Goal: Find specific page/section: Find specific page/section

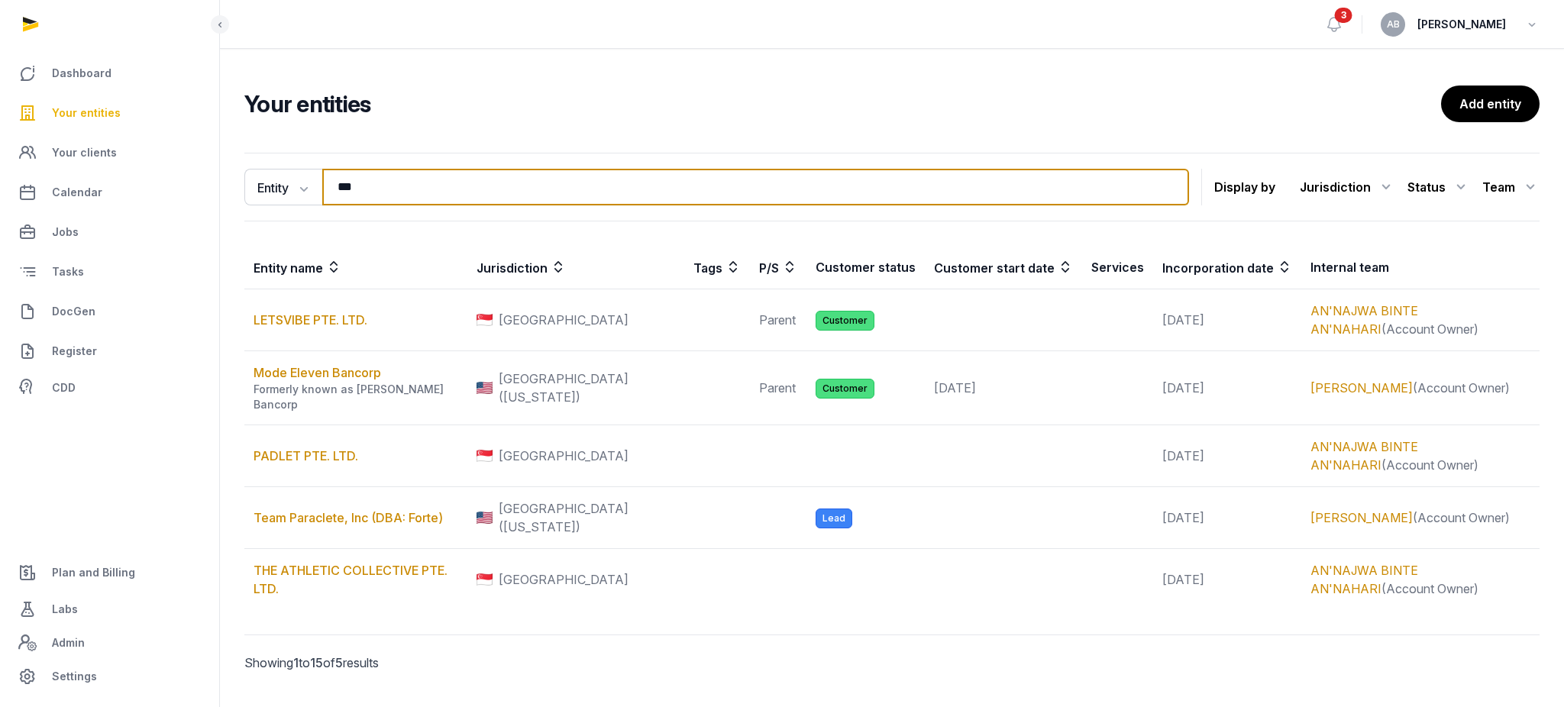
drag, startPoint x: 374, startPoint y: 192, endPoint x: 325, endPoint y: 185, distance: 50.2
click at [325, 185] on input "***" at bounding box center [755, 187] width 867 height 37
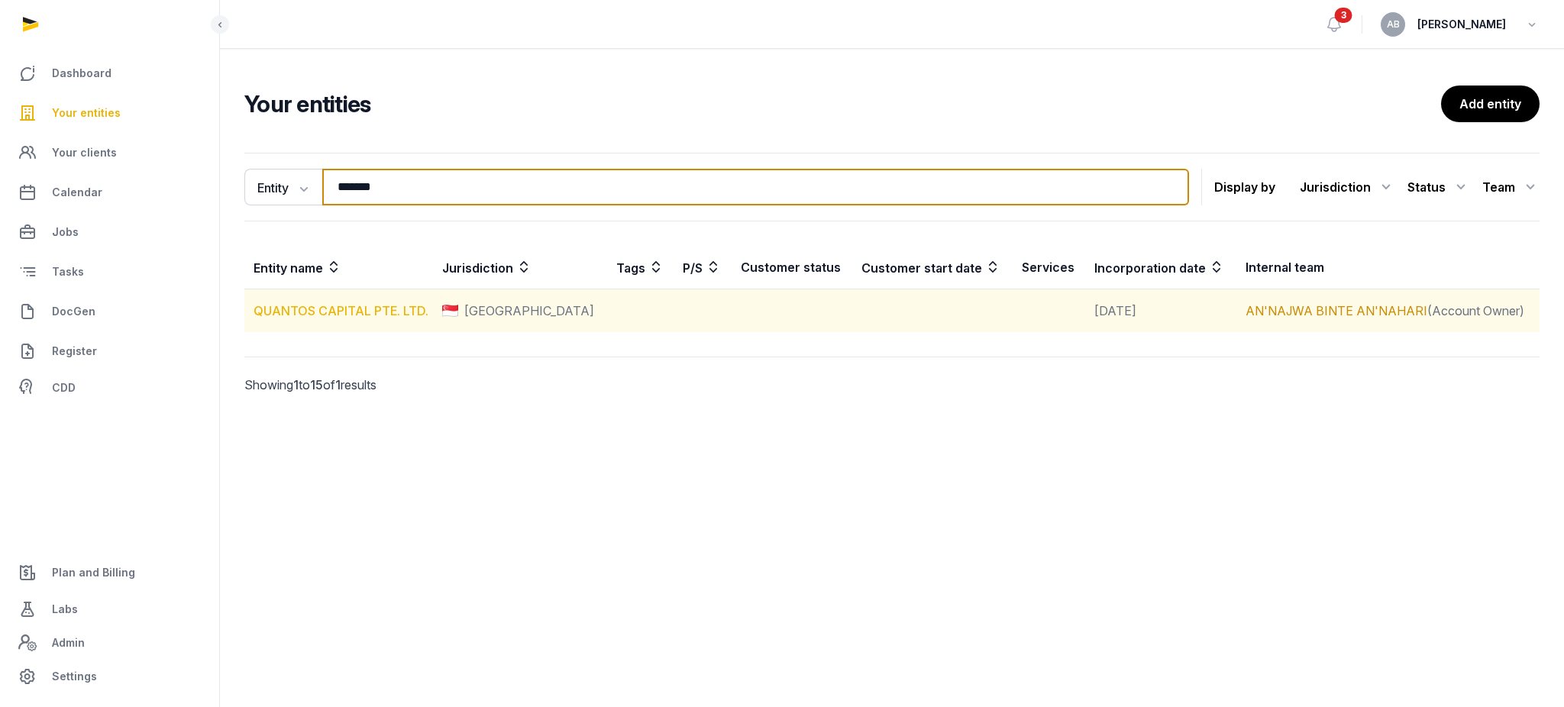
type input "*******"
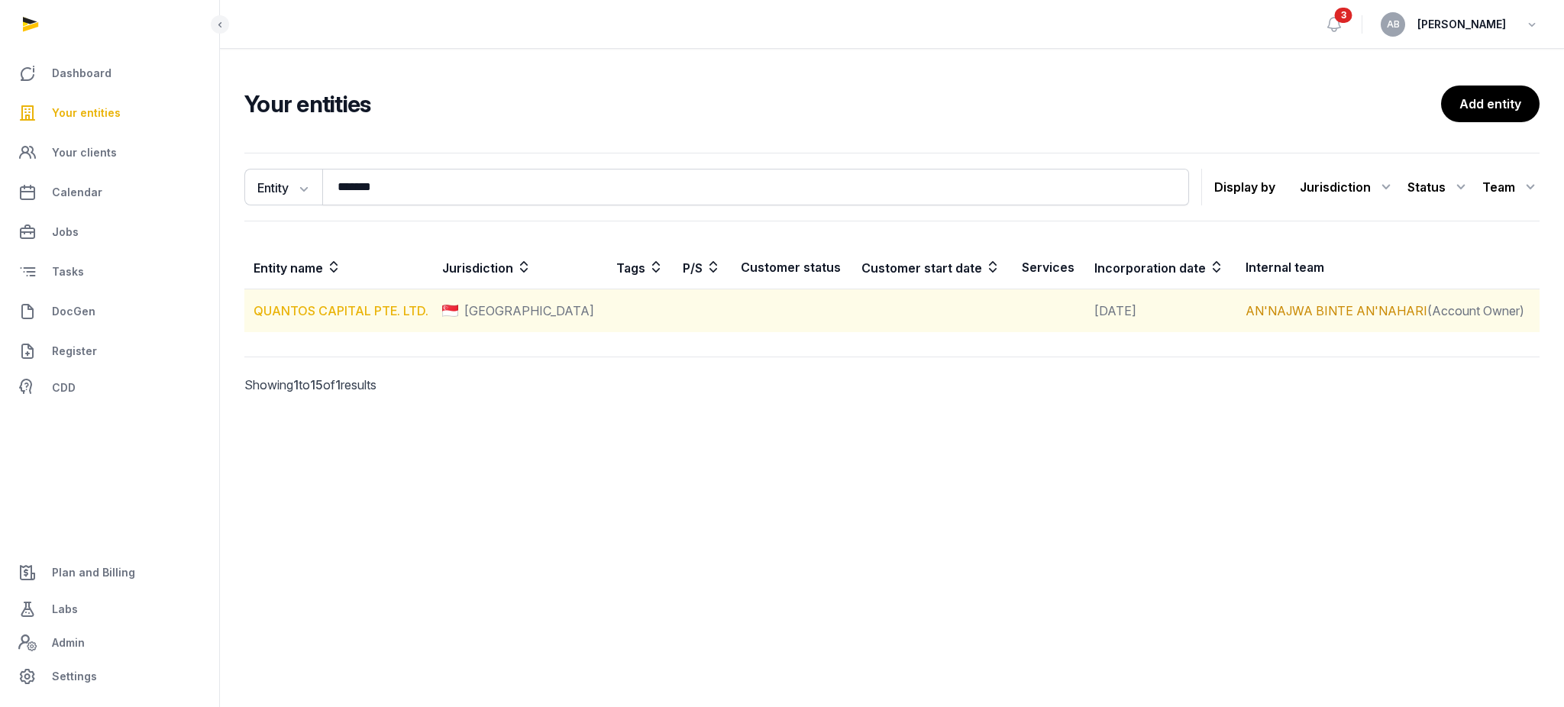
click at [369, 305] on link "QUANTOS CAPITAL PTE. LTD." at bounding box center [341, 310] width 175 height 15
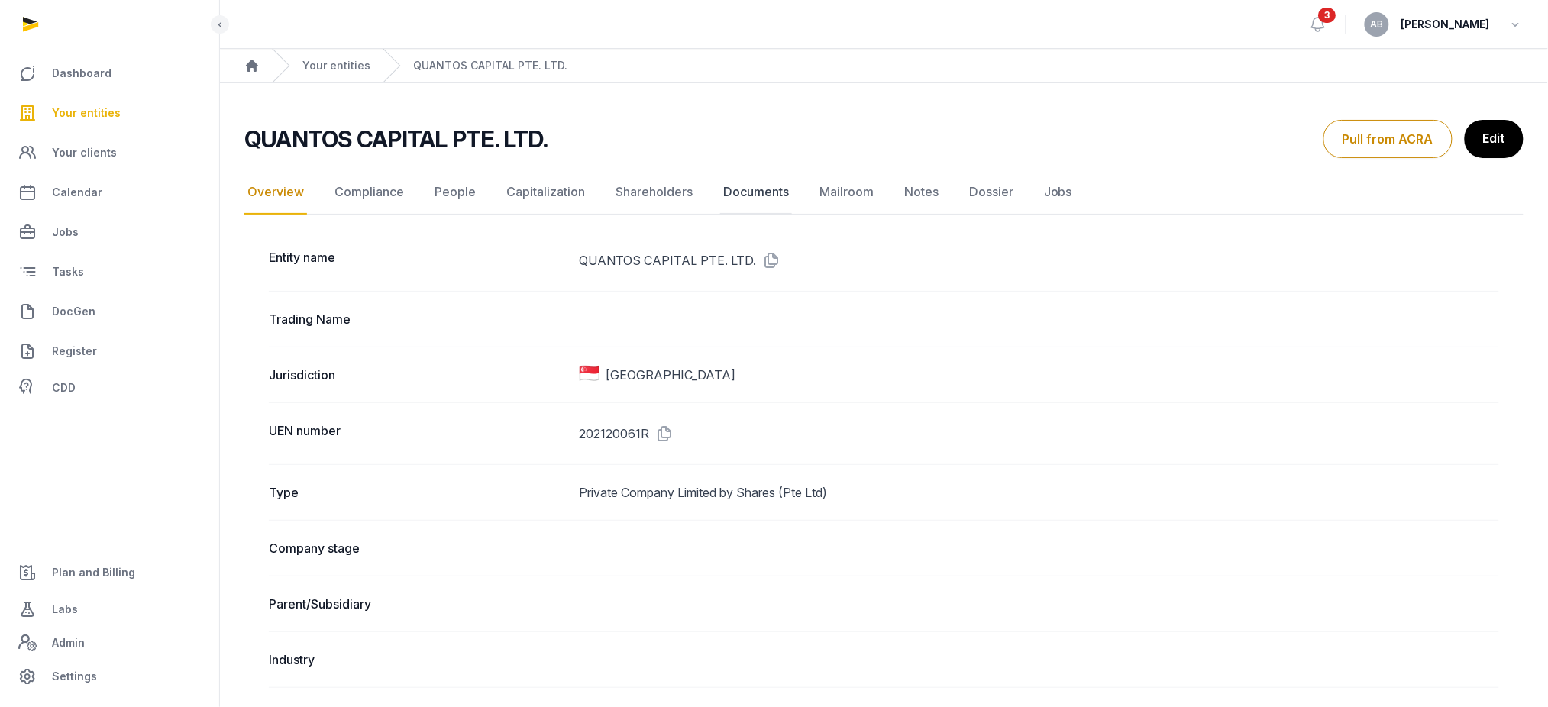
click at [729, 183] on link "Documents" at bounding box center [756, 192] width 72 height 44
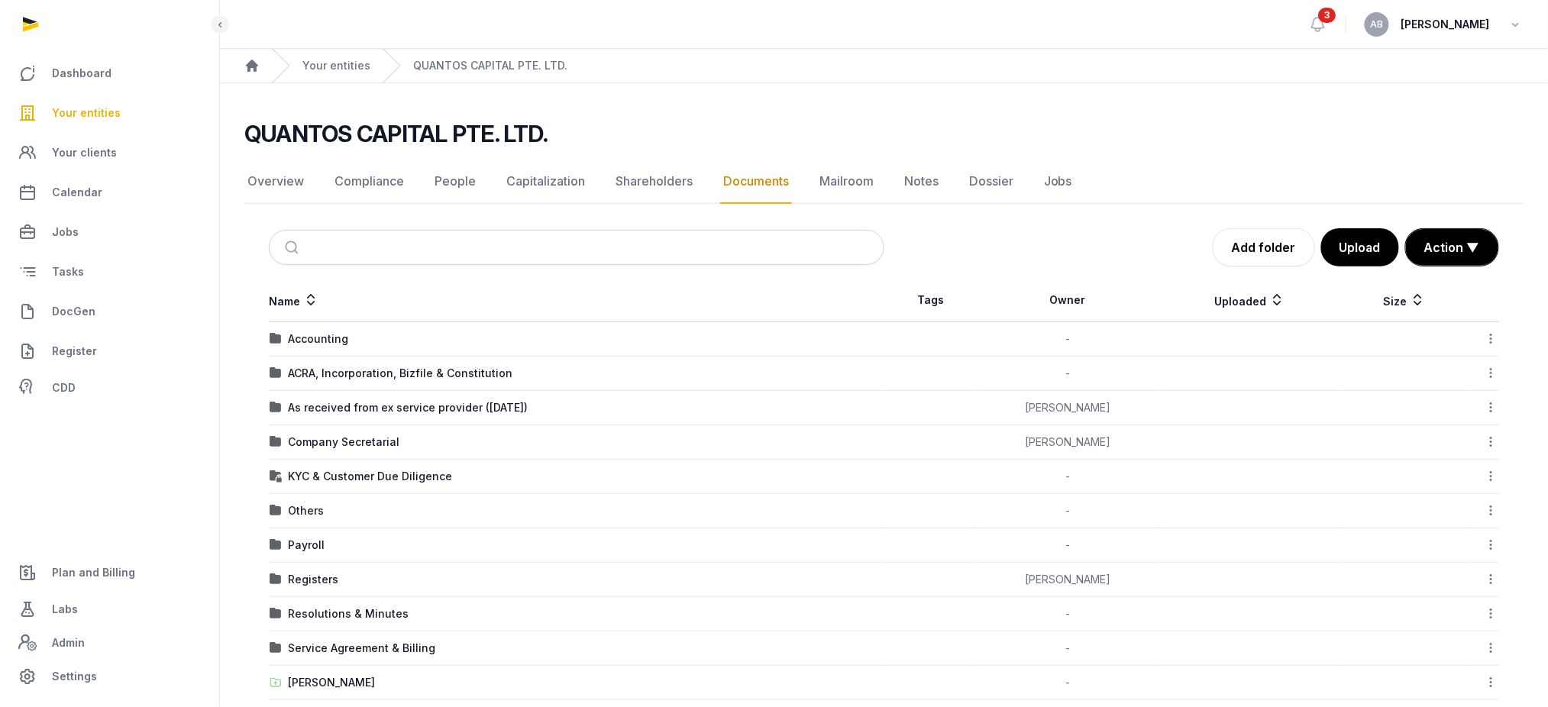
scroll to position [91, 0]
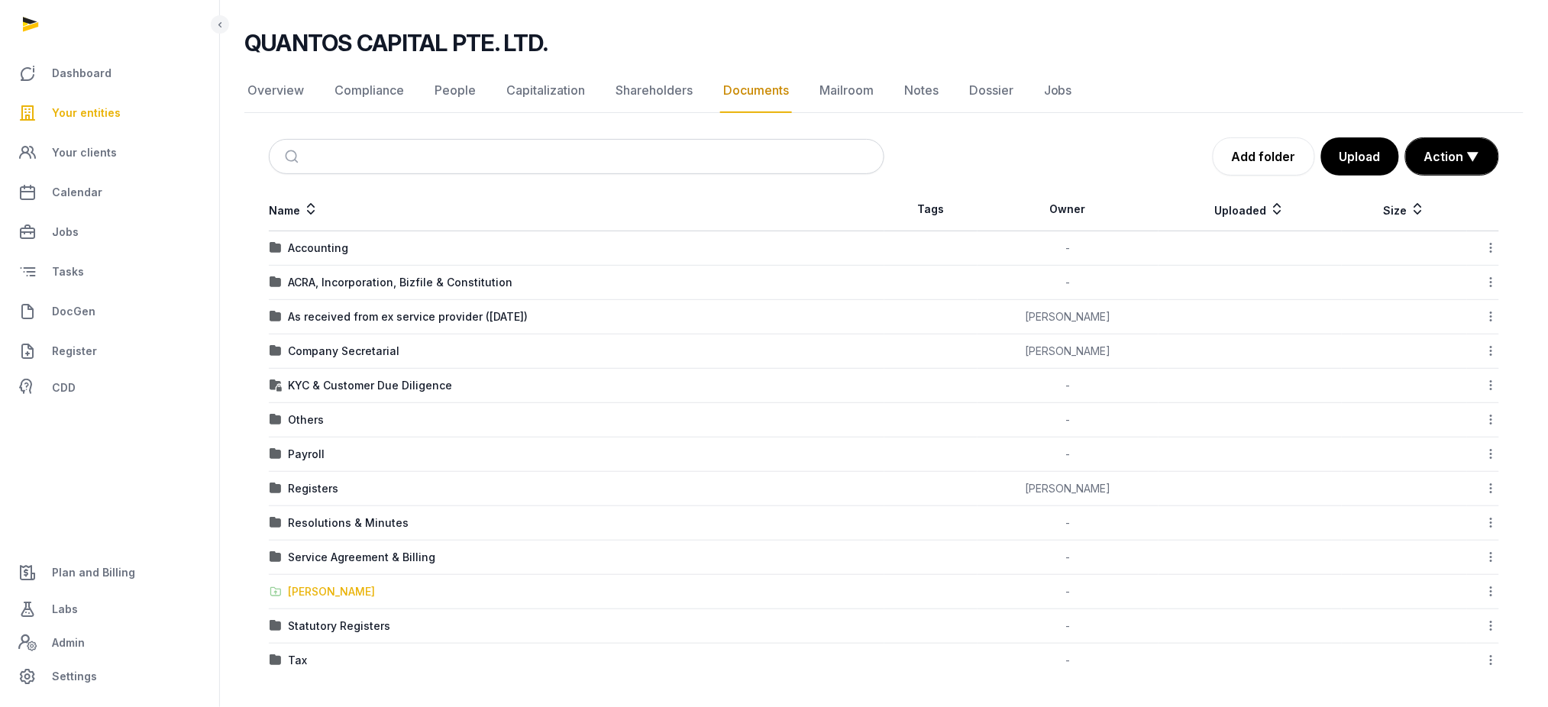
click at [305, 596] on div "[PERSON_NAME]" at bounding box center [331, 591] width 87 height 15
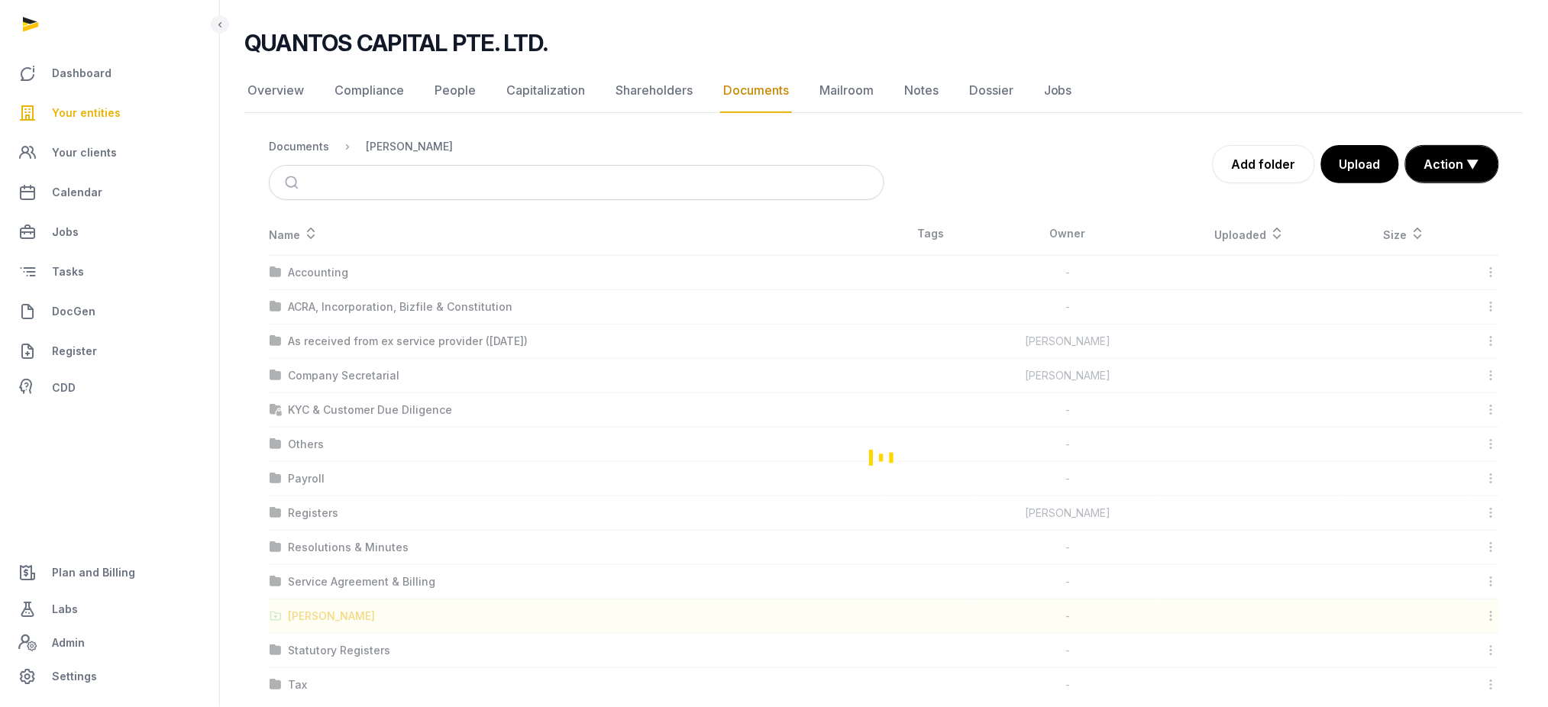
scroll to position [0, 0]
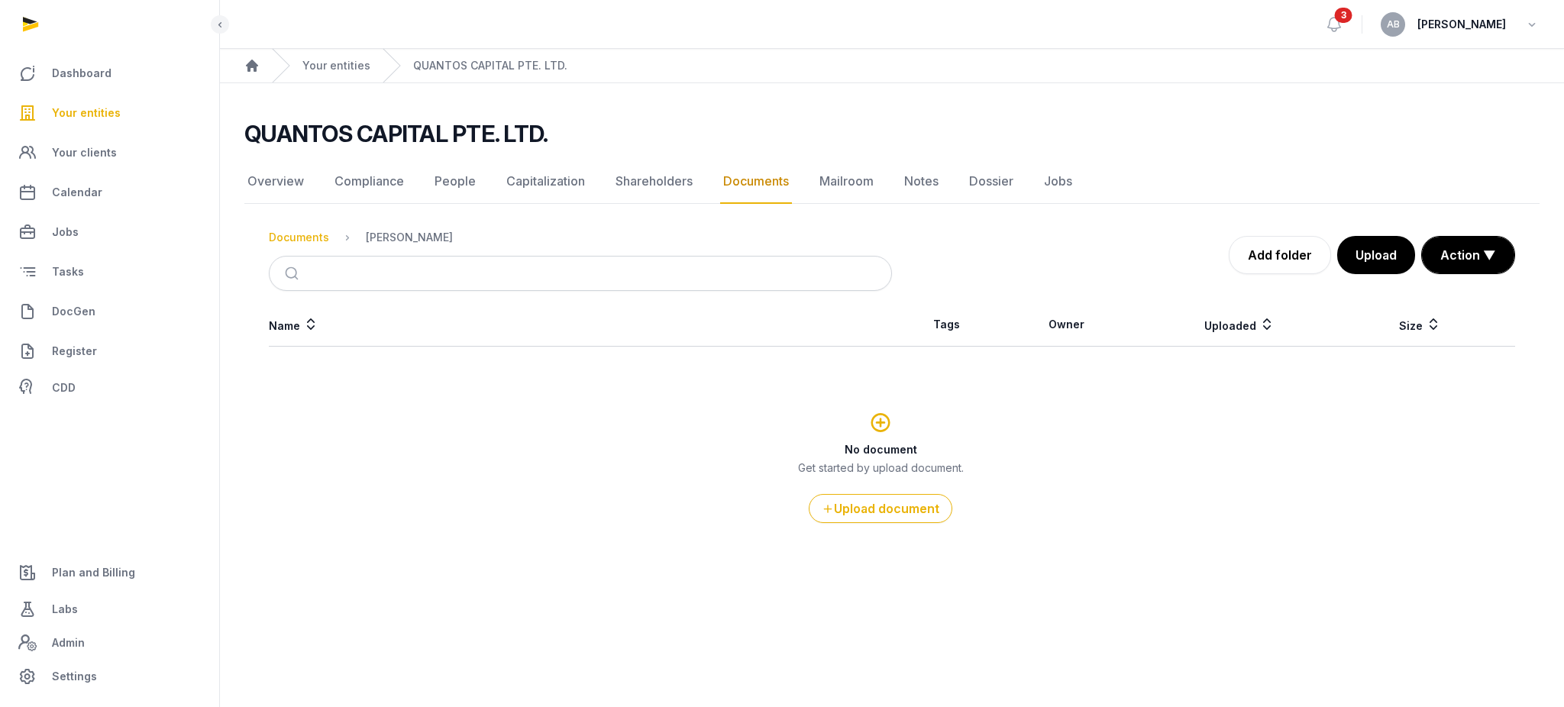
click at [302, 234] on div "Documents" at bounding box center [299, 237] width 60 height 15
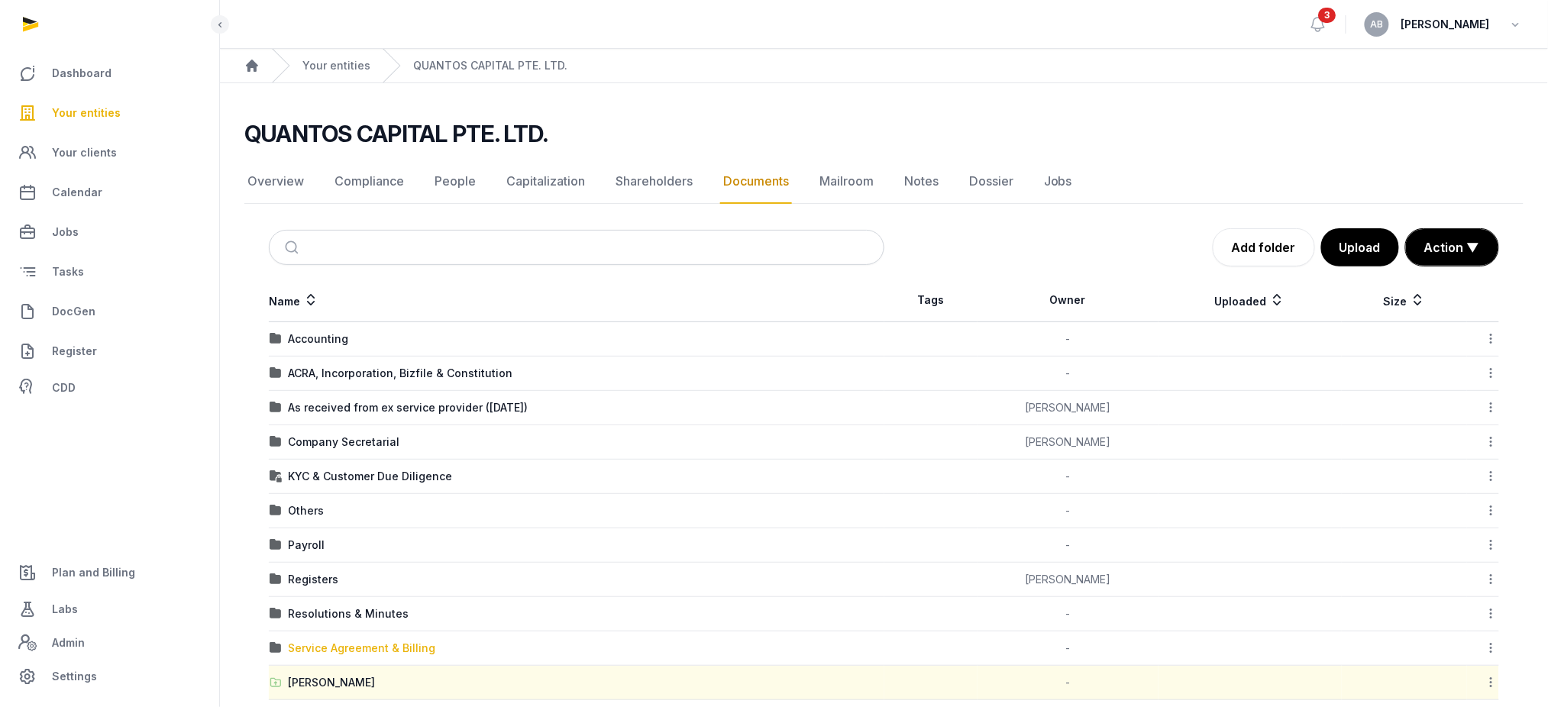
scroll to position [91, 0]
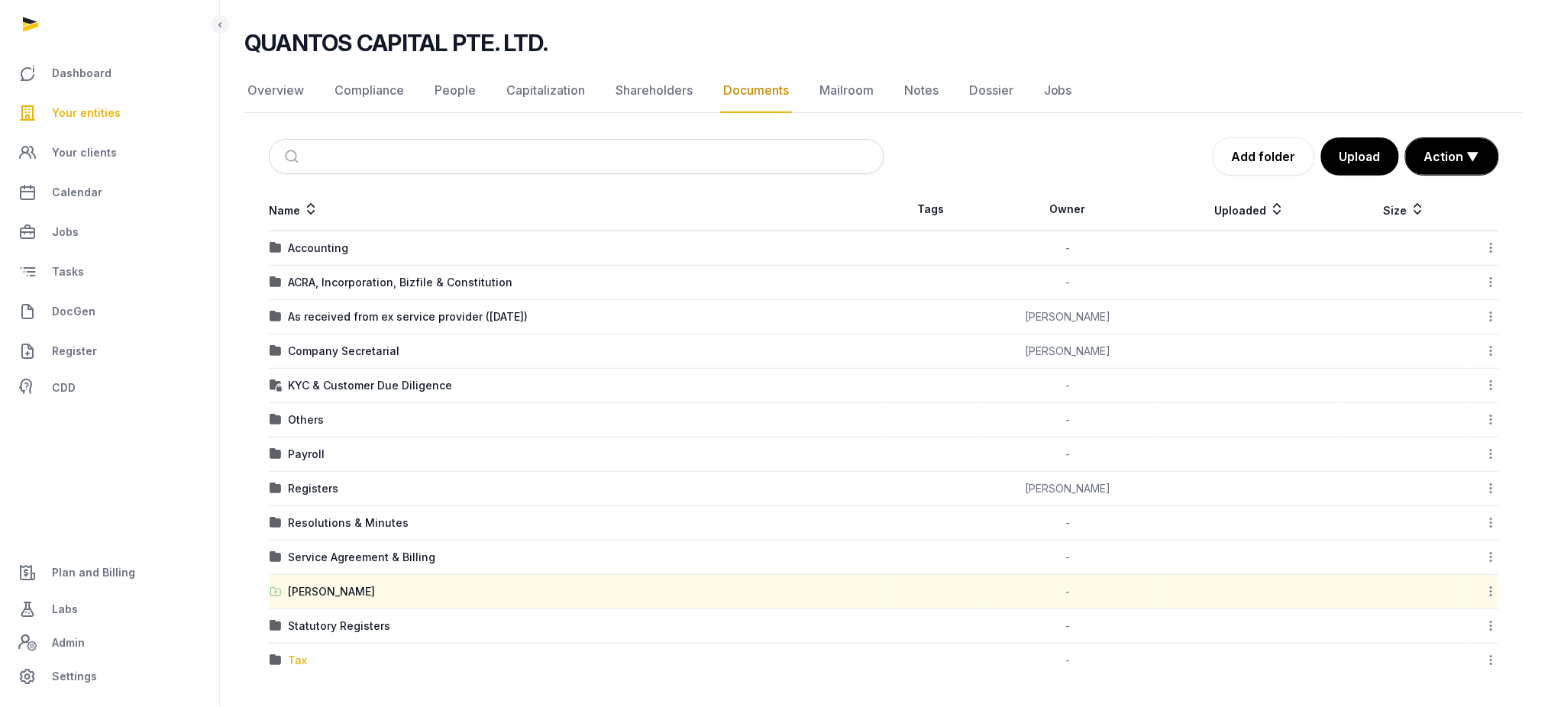
click at [302, 655] on div "Tax" at bounding box center [297, 660] width 19 height 15
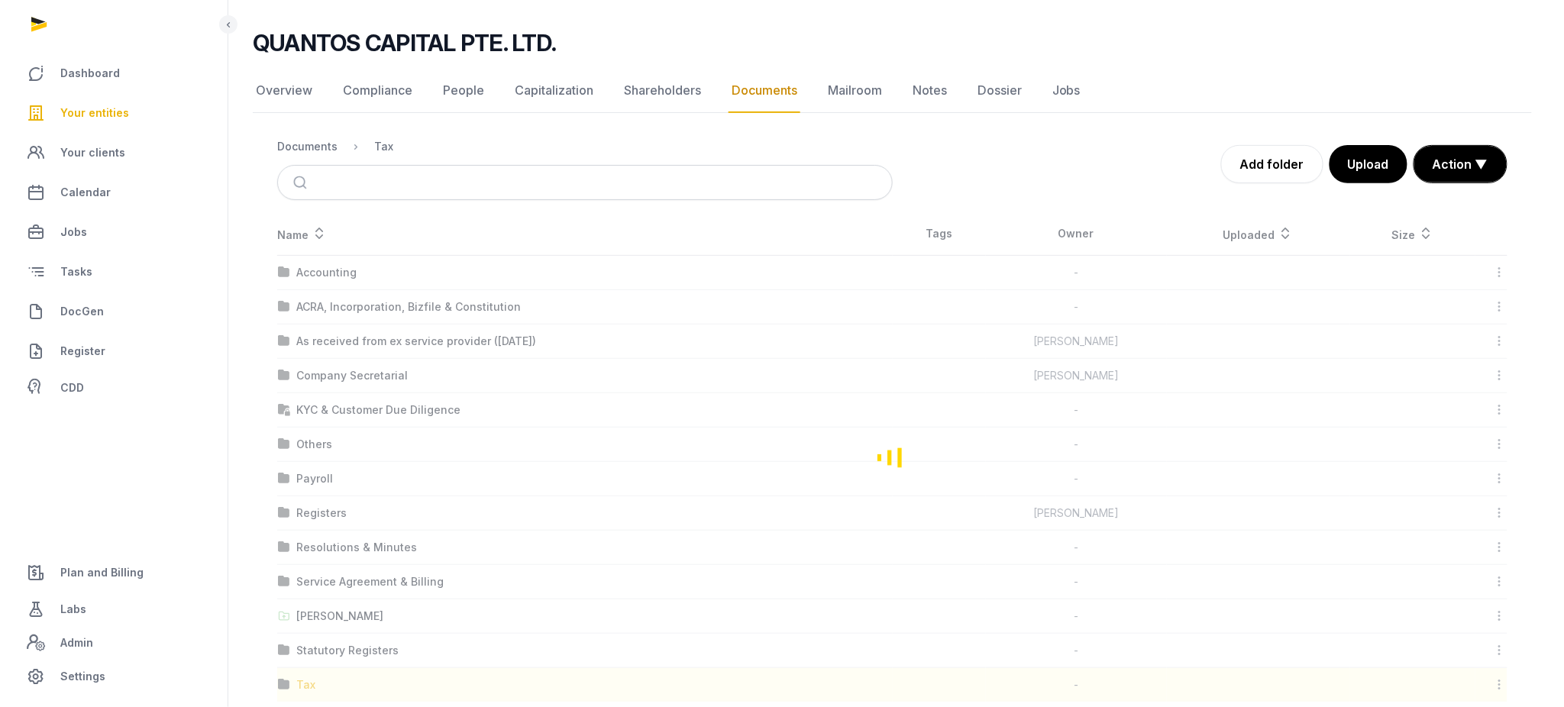
scroll to position [0, 0]
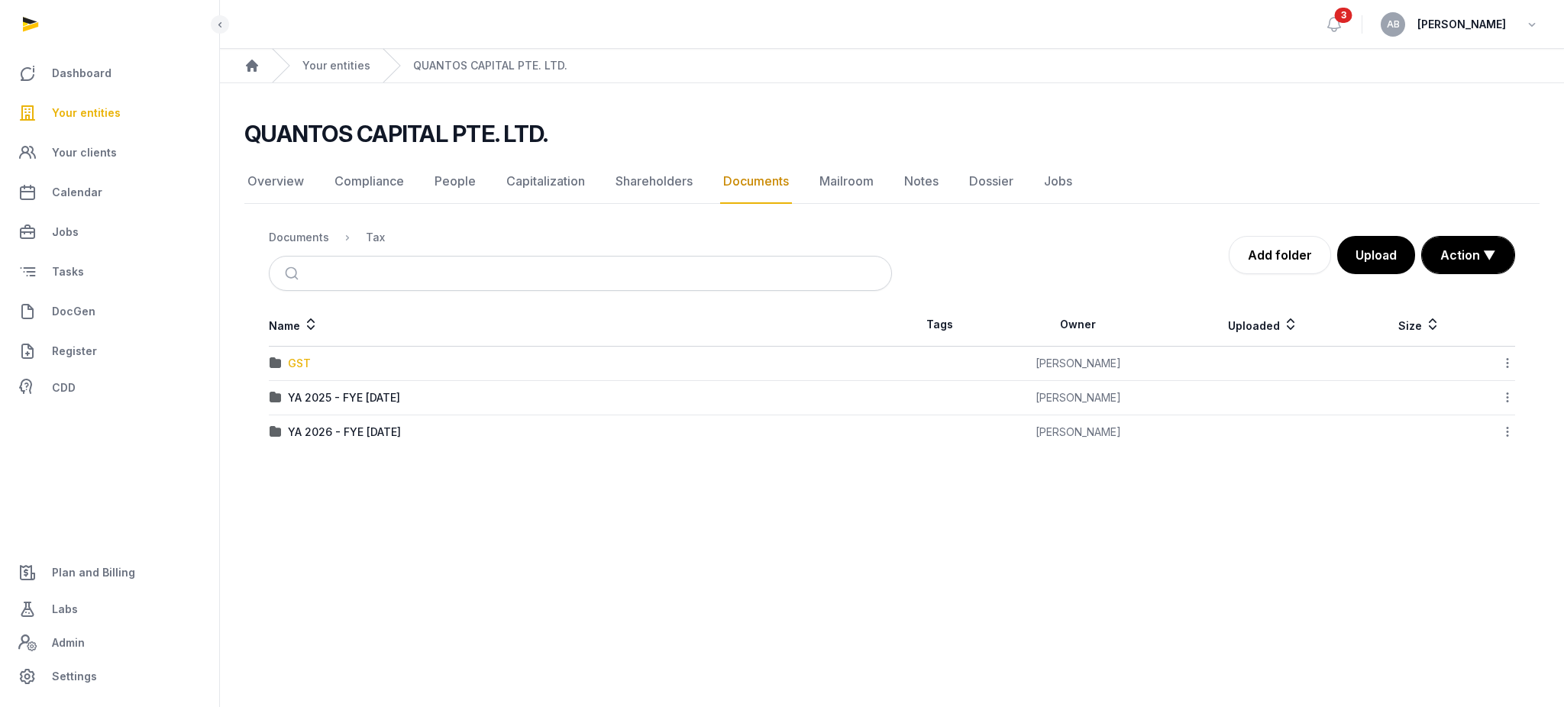
click at [301, 367] on div "GST" at bounding box center [299, 363] width 23 height 15
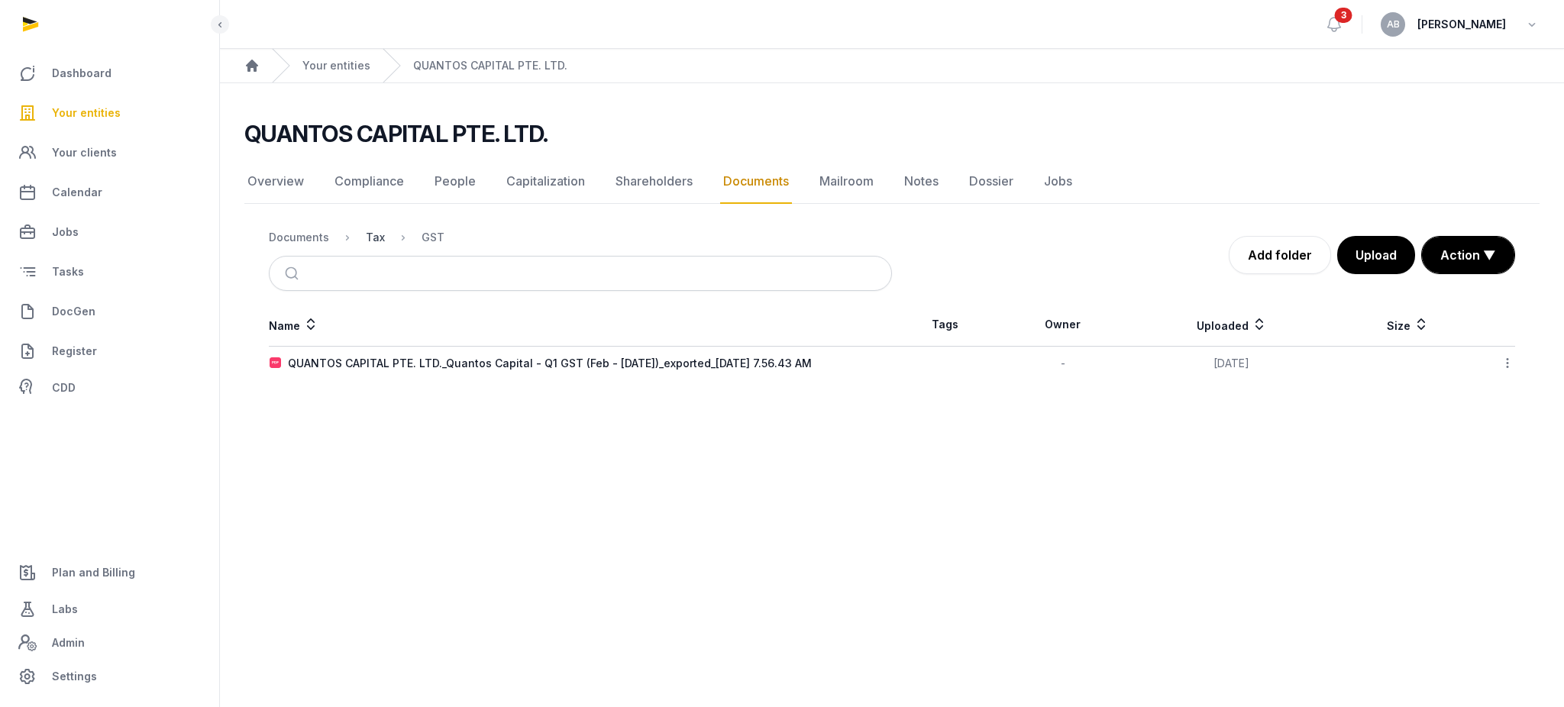
click at [375, 238] on div "Tax" at bounding box center [375, 237] width 19 height 15
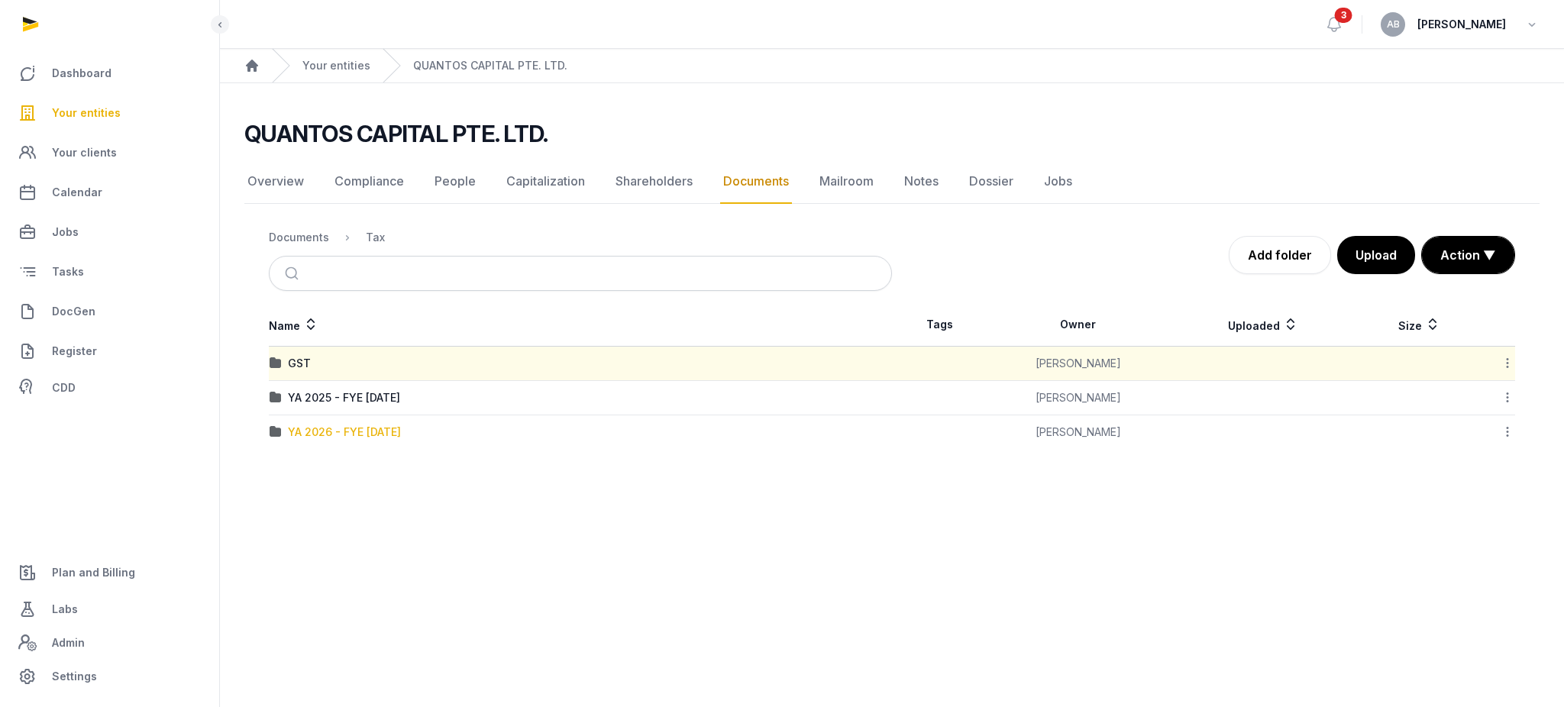
click at [348, 428] on div "YA 2026 - FYE [DATE]" at bounding box center [344, 432] width 113 height 15
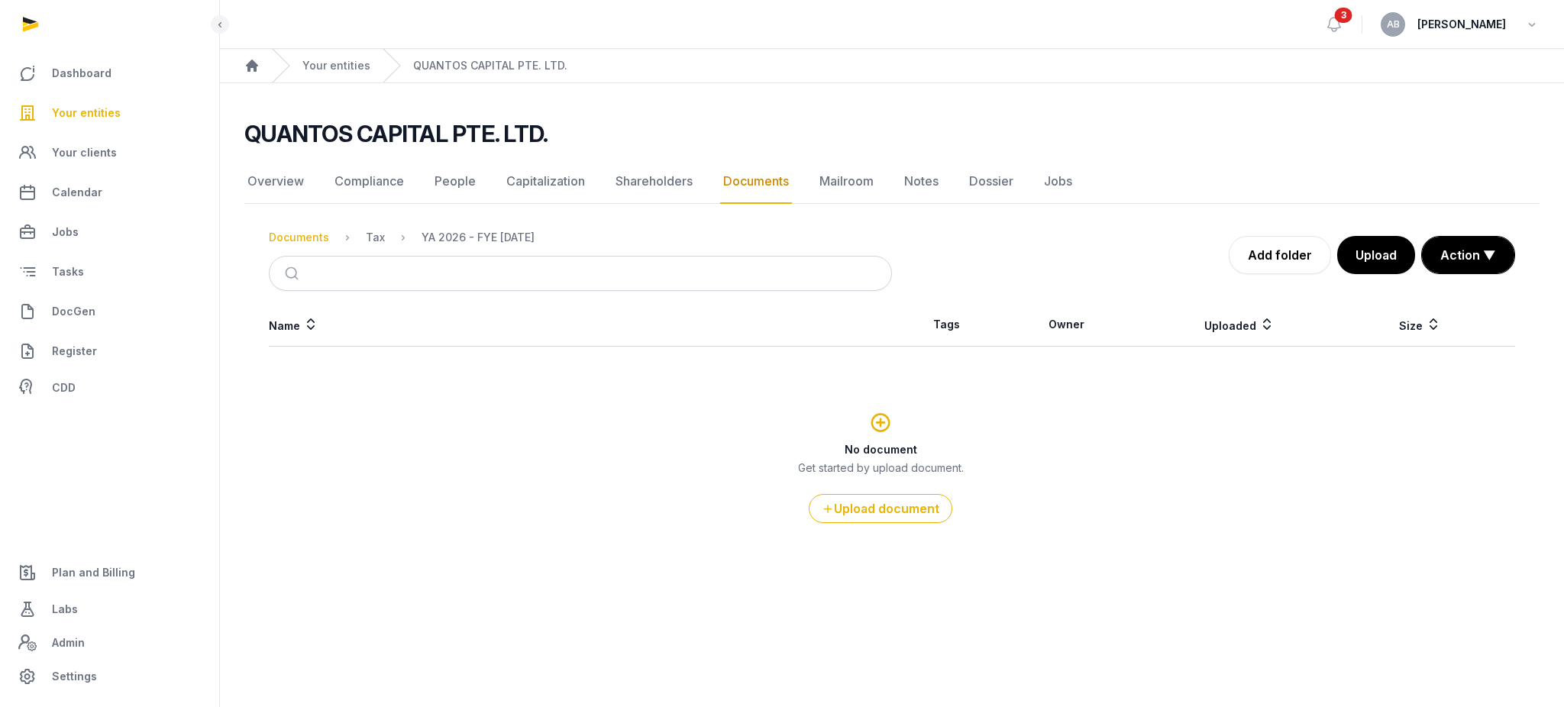
click at [319, 237] on div "Documents" at bounding box center [299, 237] width 60 height 15
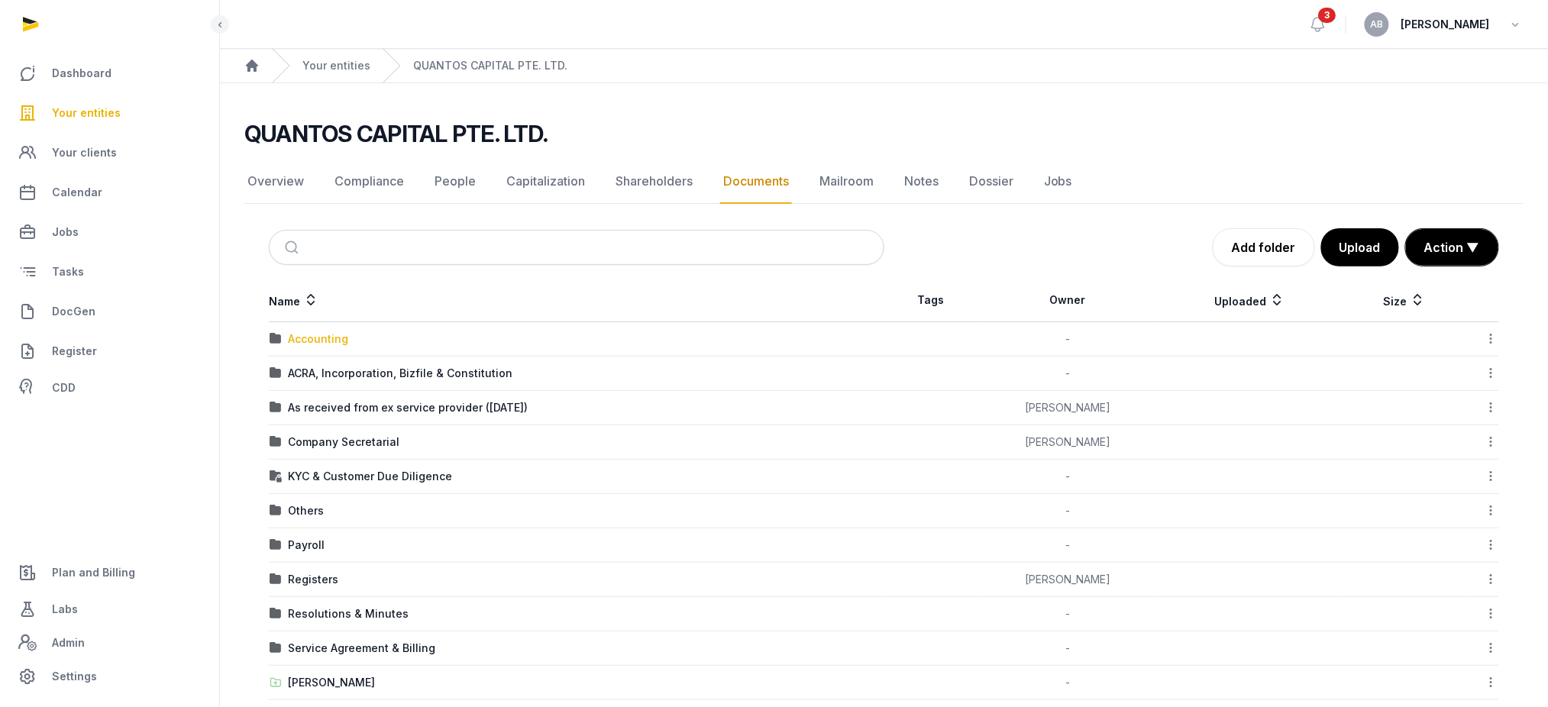
click at [308, 336] on div "Accounting" at bounding box center [318, 338] width 60 height 15
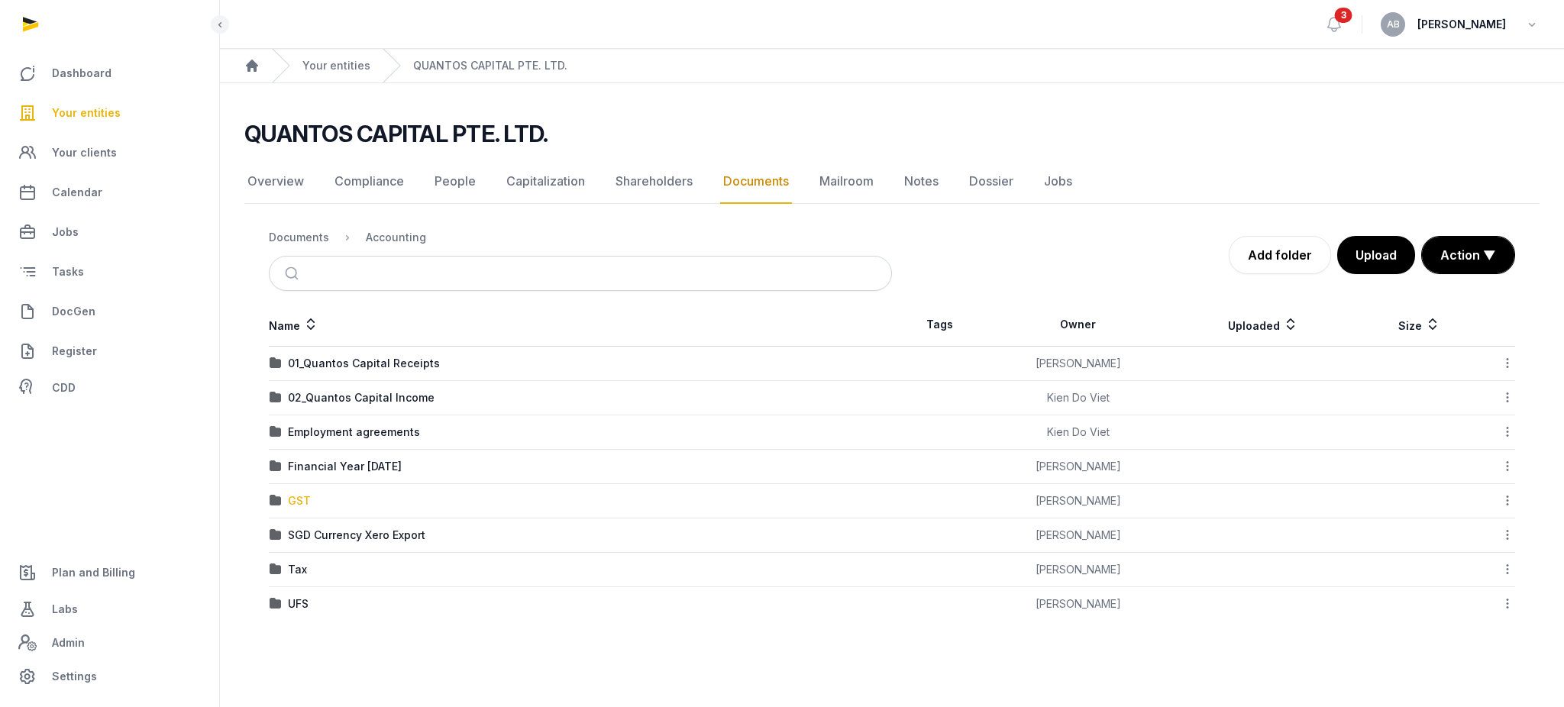
click at [294, 498] on div "GST" at bounding box center [299, 500] width 23 height 15
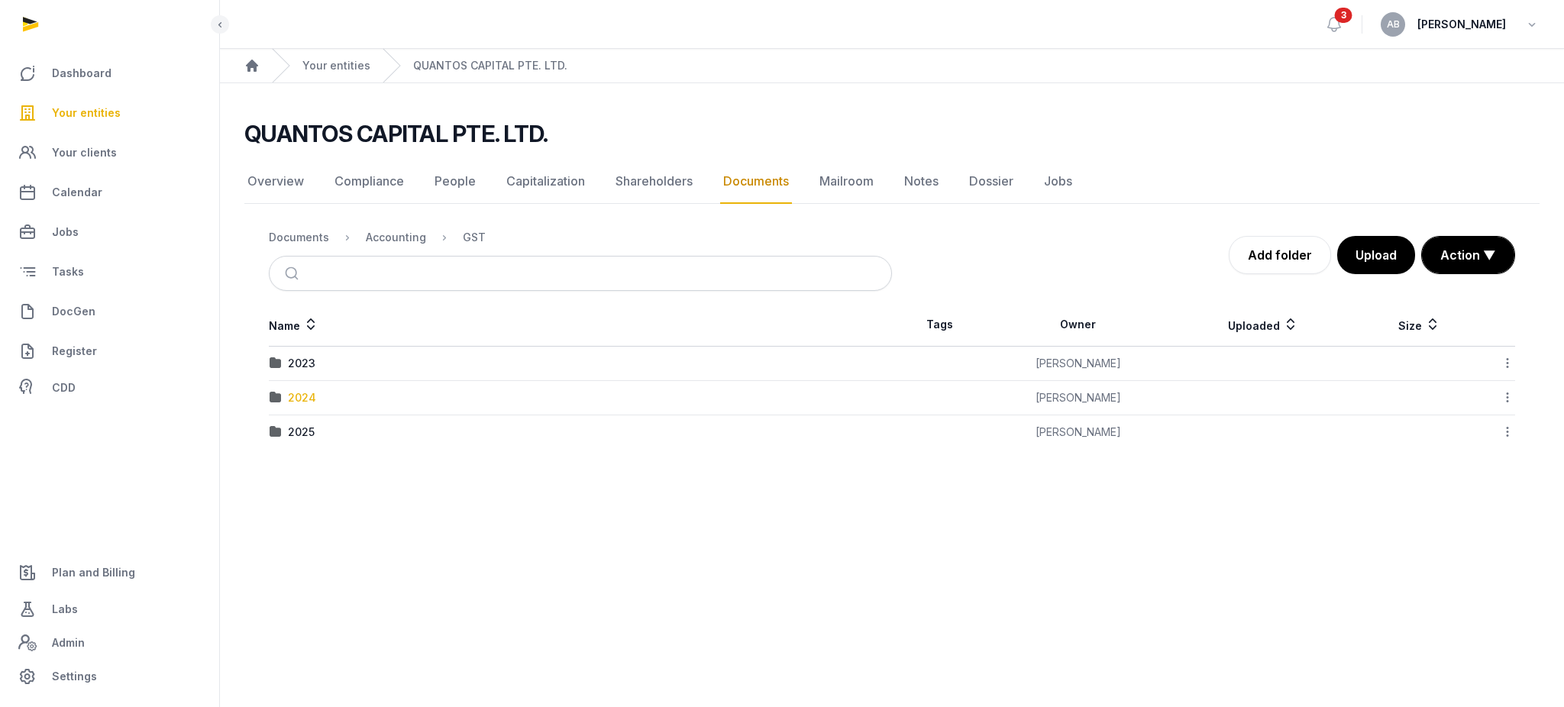
click at [296, 399] on div "2024" at bounding box center [302, 397] width 28 height 15
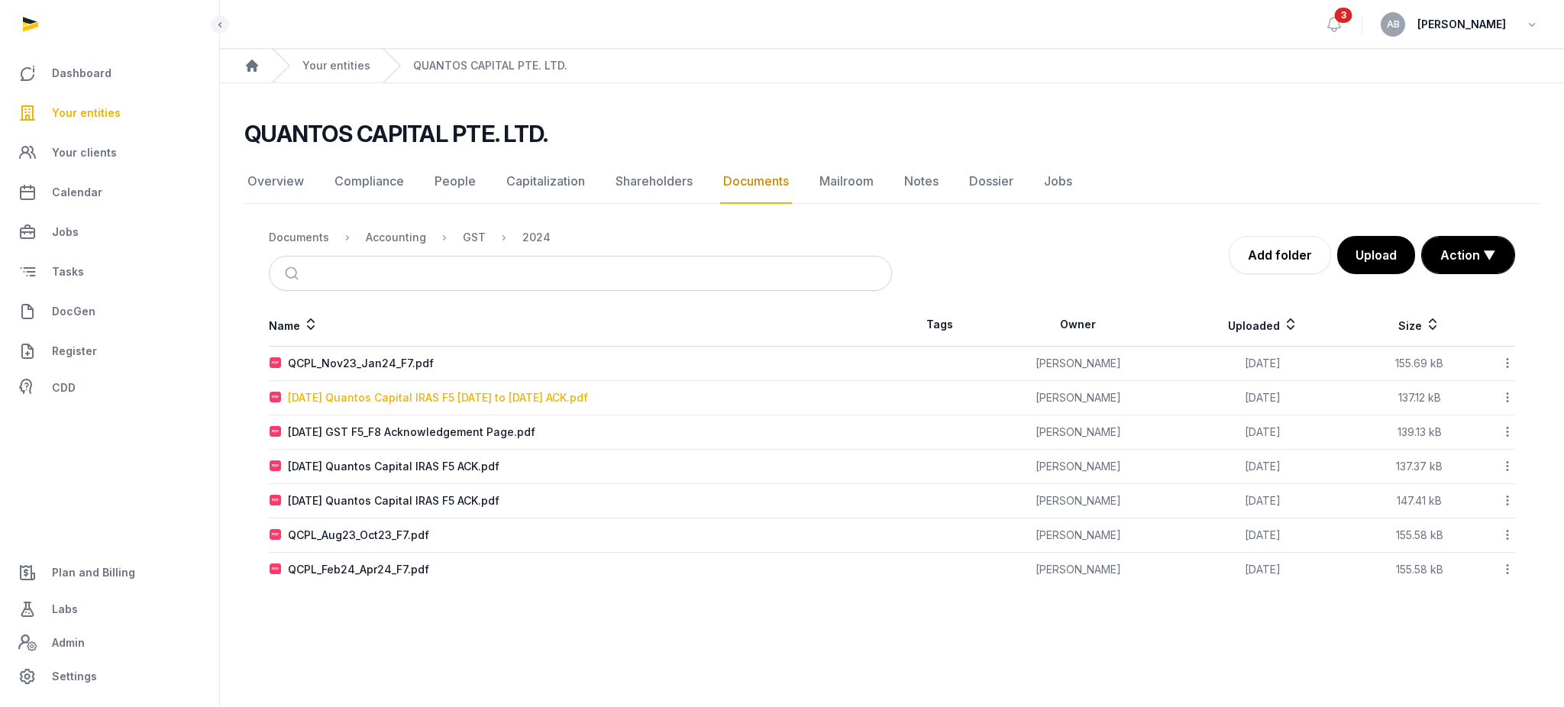
click at [331, 397] on div "[DATE] Quantos Capital IRAS F5 [DATE] to [DATE] ACK.pdf" at bounding box center [438, 397] width 300 height 15
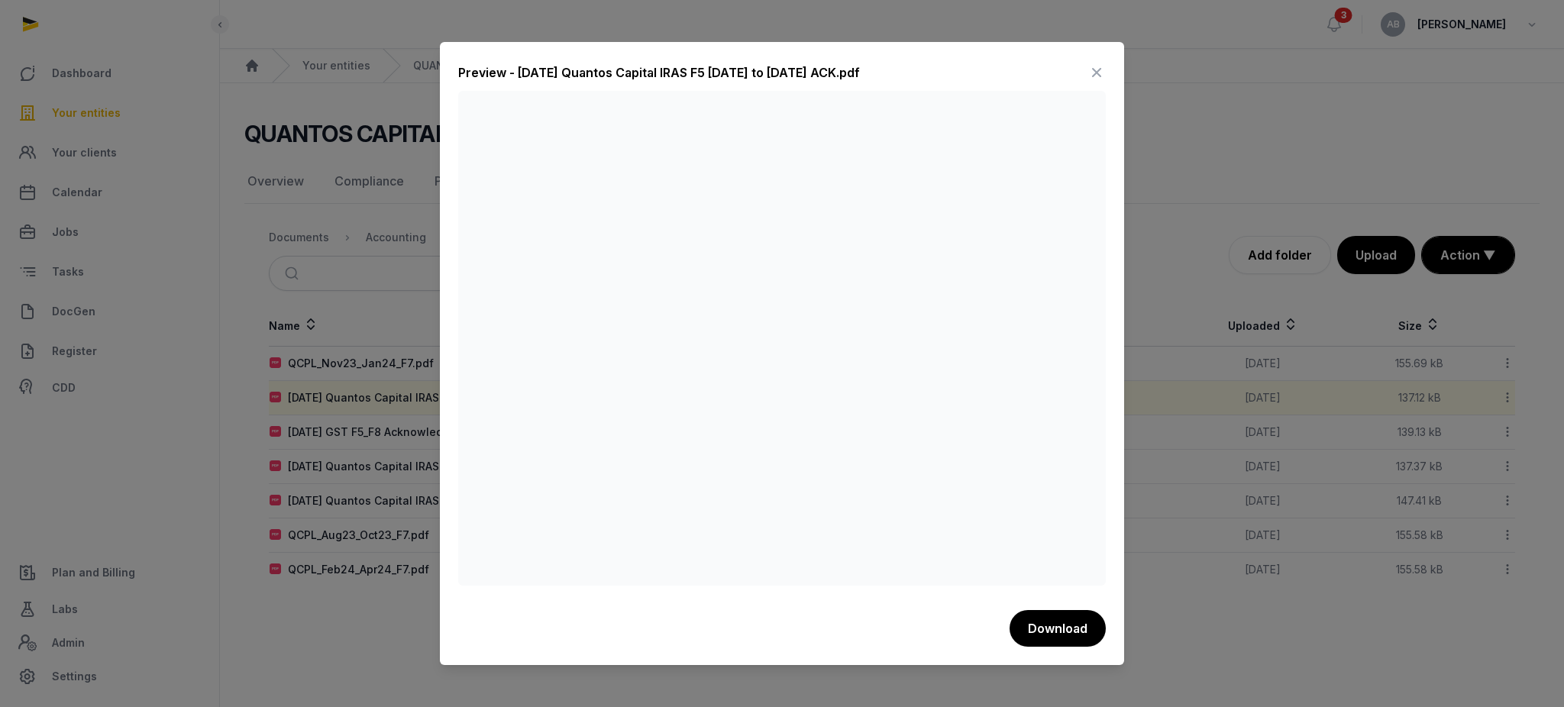
click at [1107, 65] on div "Preview - [DATE] Quantos Capital IRAS F5 [DATE] to [DATE] ACK.pdf Download" at bounding box center [782, 353] width 684 height 623
click at [1095, 69] on icon at bounding box center [1097, 72] width 18 height 24
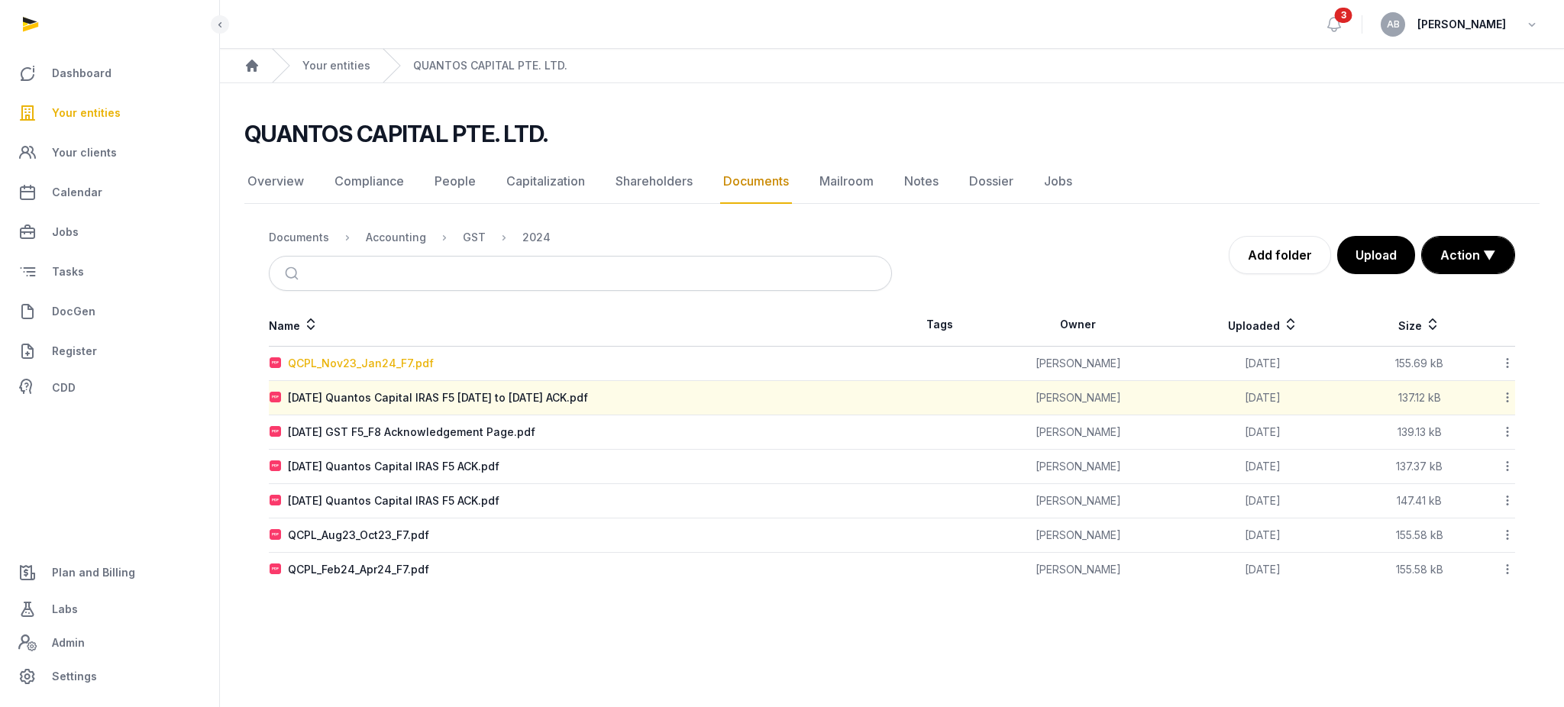
click at [382, 364] on div "QCPL_Nov23_Jan24_F7.pdf" at bounding box center [361, 363] width 146 height 15
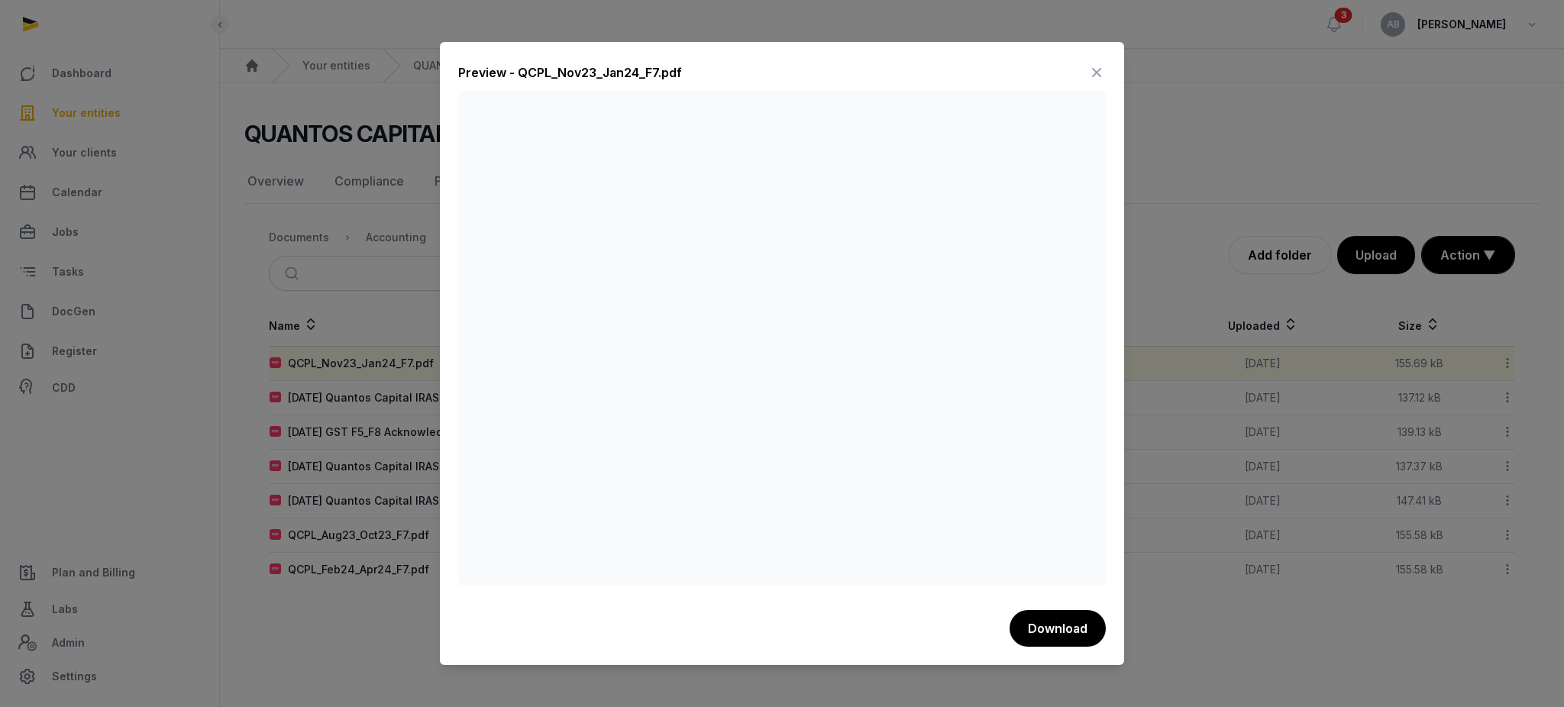
click at [1089, 79] on icon at bounding box center [1097, 72] width 18 height 24
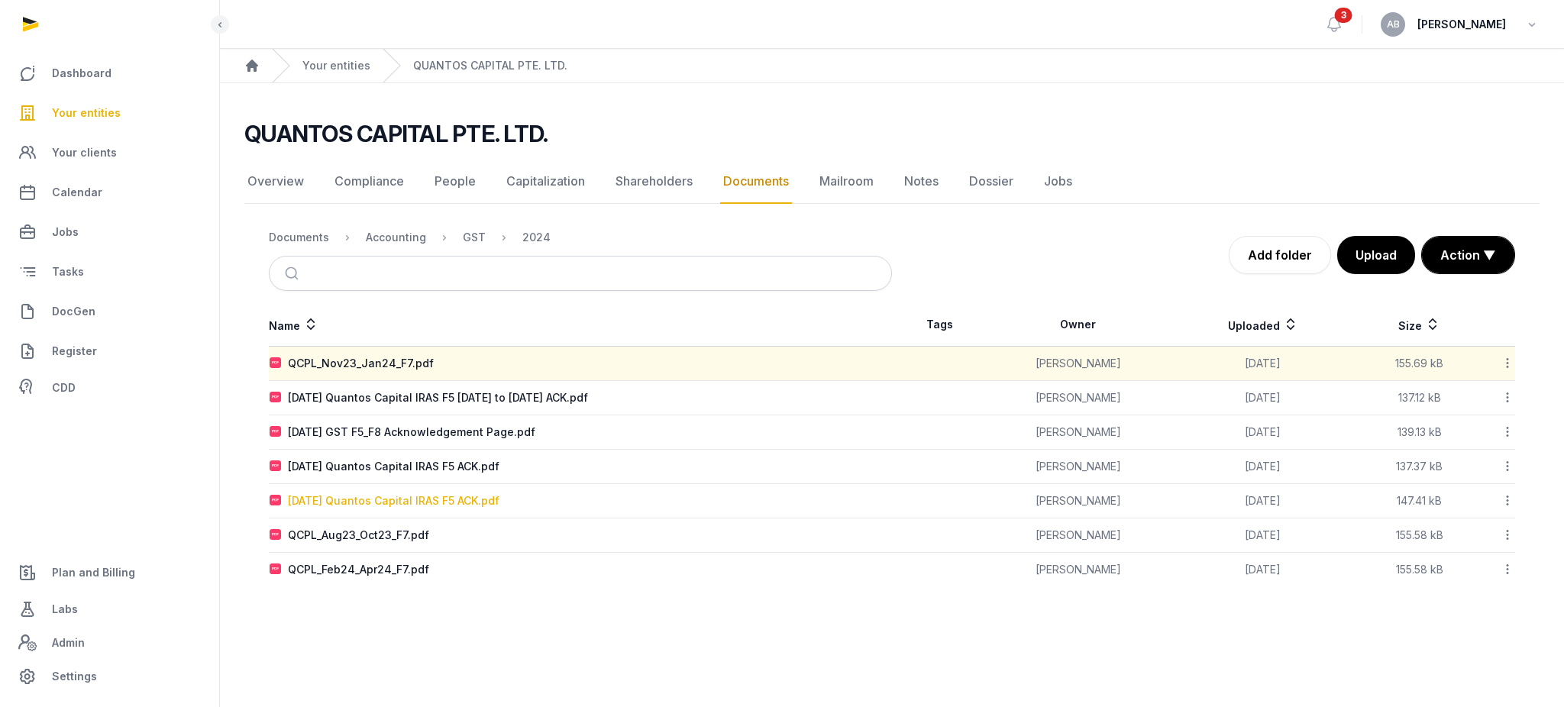
click at [365, 502] on div "[DATE] Quantos Capital IRAS F5 ACK.pdf" at bounding box center [394, 500] width 212 height 15
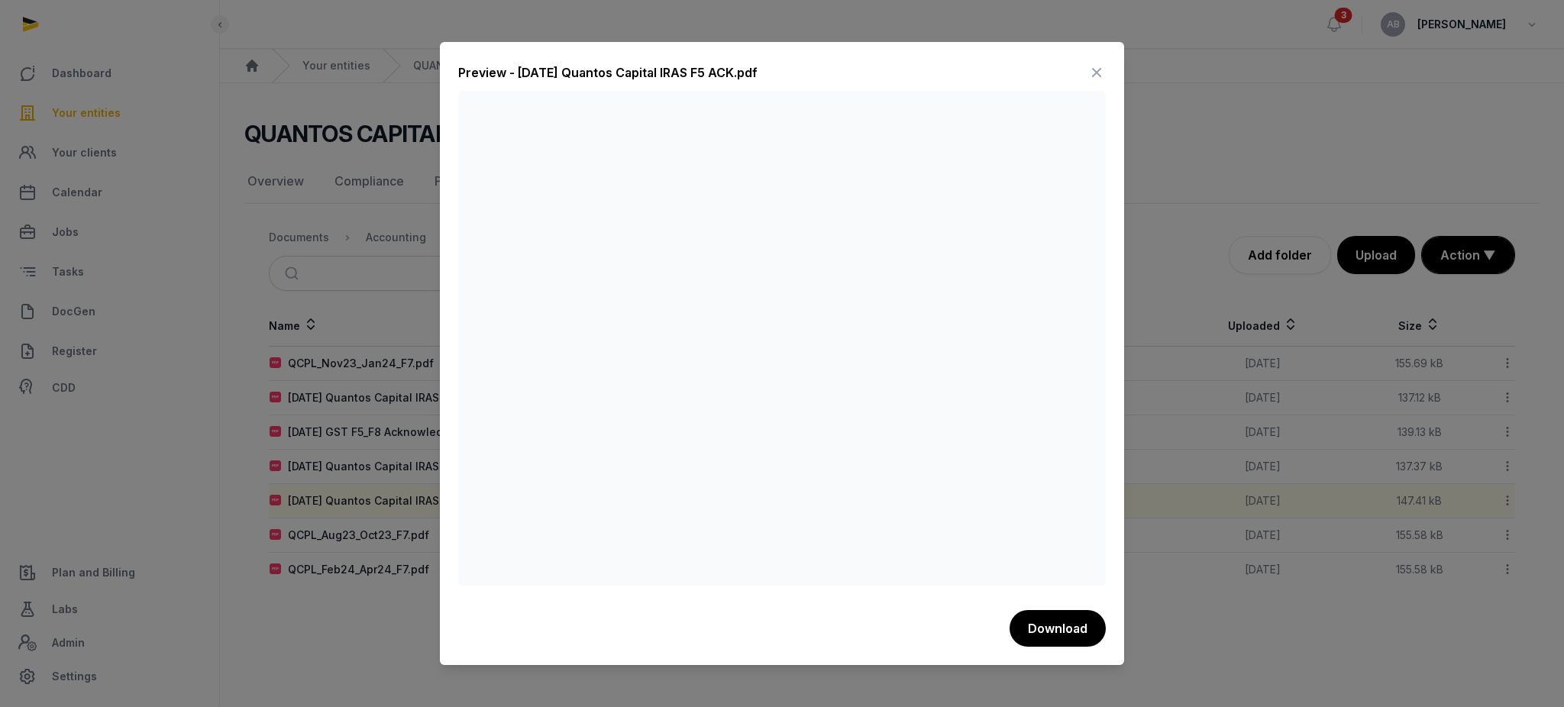
click at [1100, 73] on icon at bounding box center [1097, 72] width 18 height 24
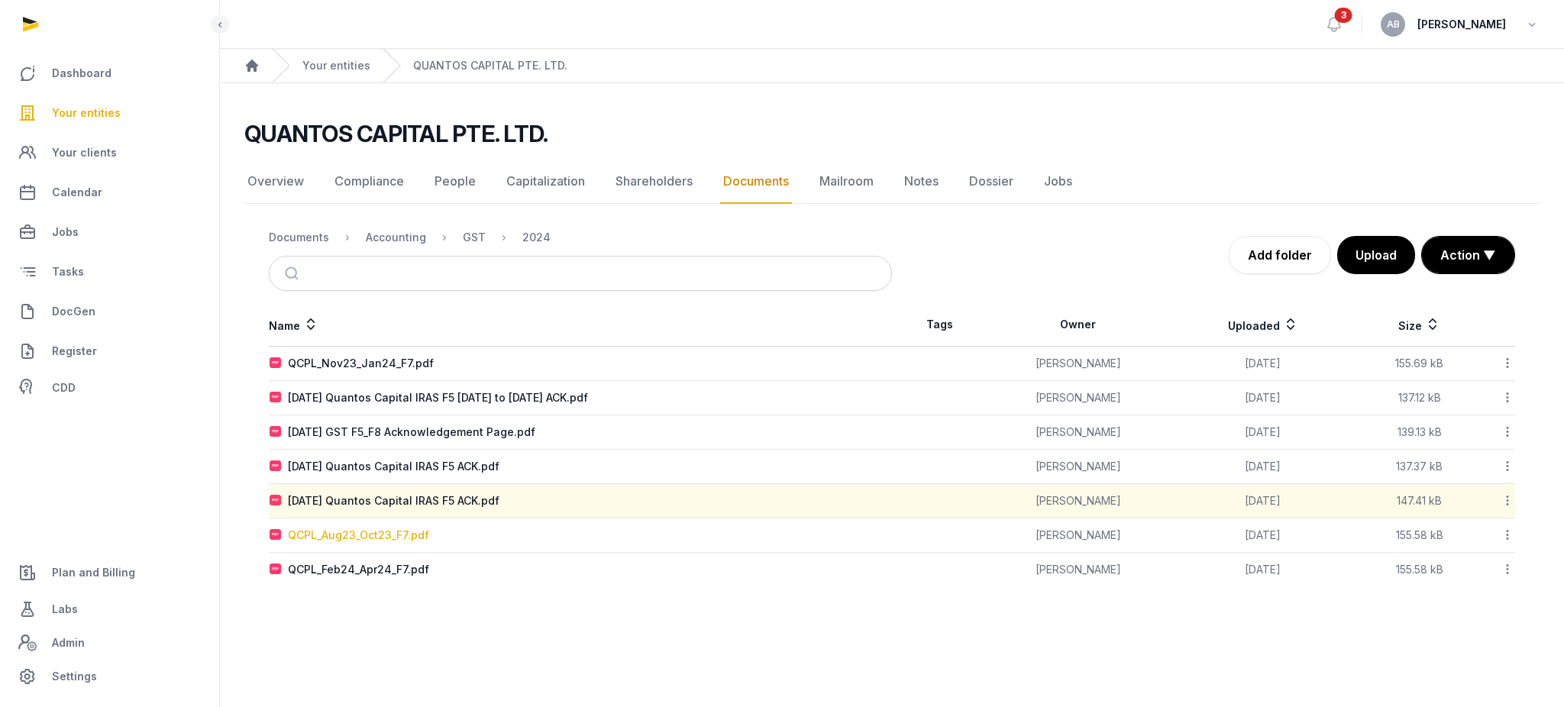
click at [370, 531] on div "QCPL_Aug23_Oct23_F7.pdf" at bounding box center [358, 535] width 141 height 15
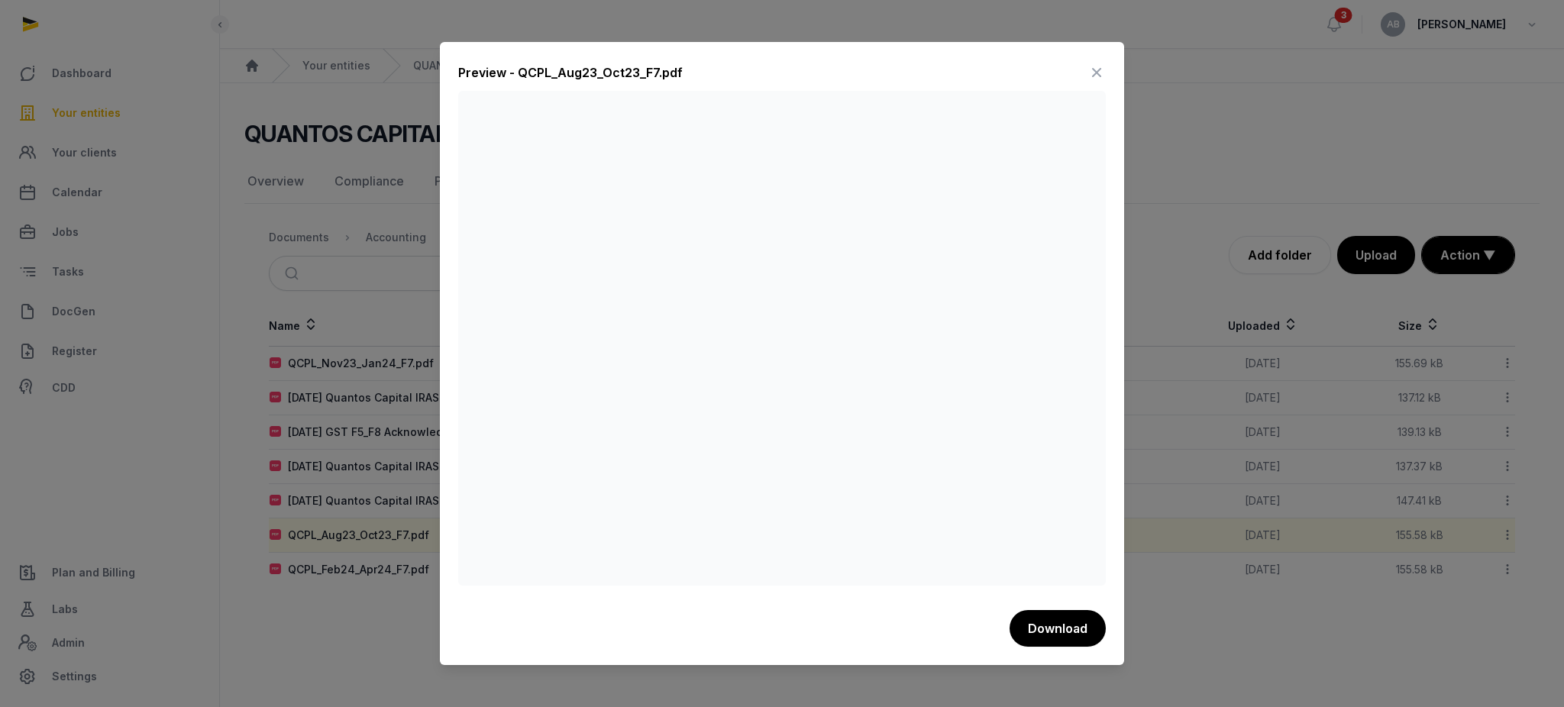
click at [1095, 79] on icon at bounding box center [1097, 72] width 18 height 24
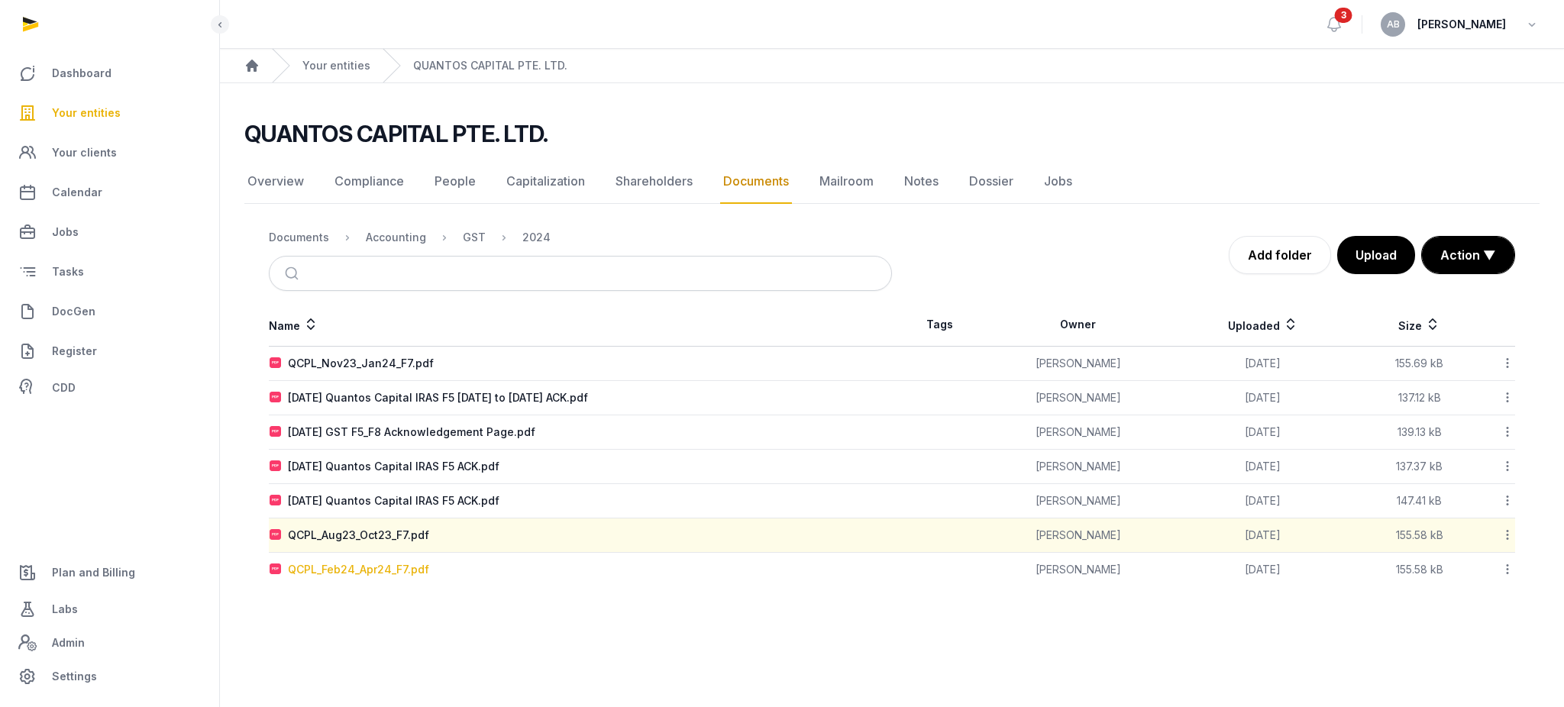
click at [351, 574] on div "QCPL_Feb24_Apr24_F7.pdf" at bounding box center [358, 569] width 141 height 15
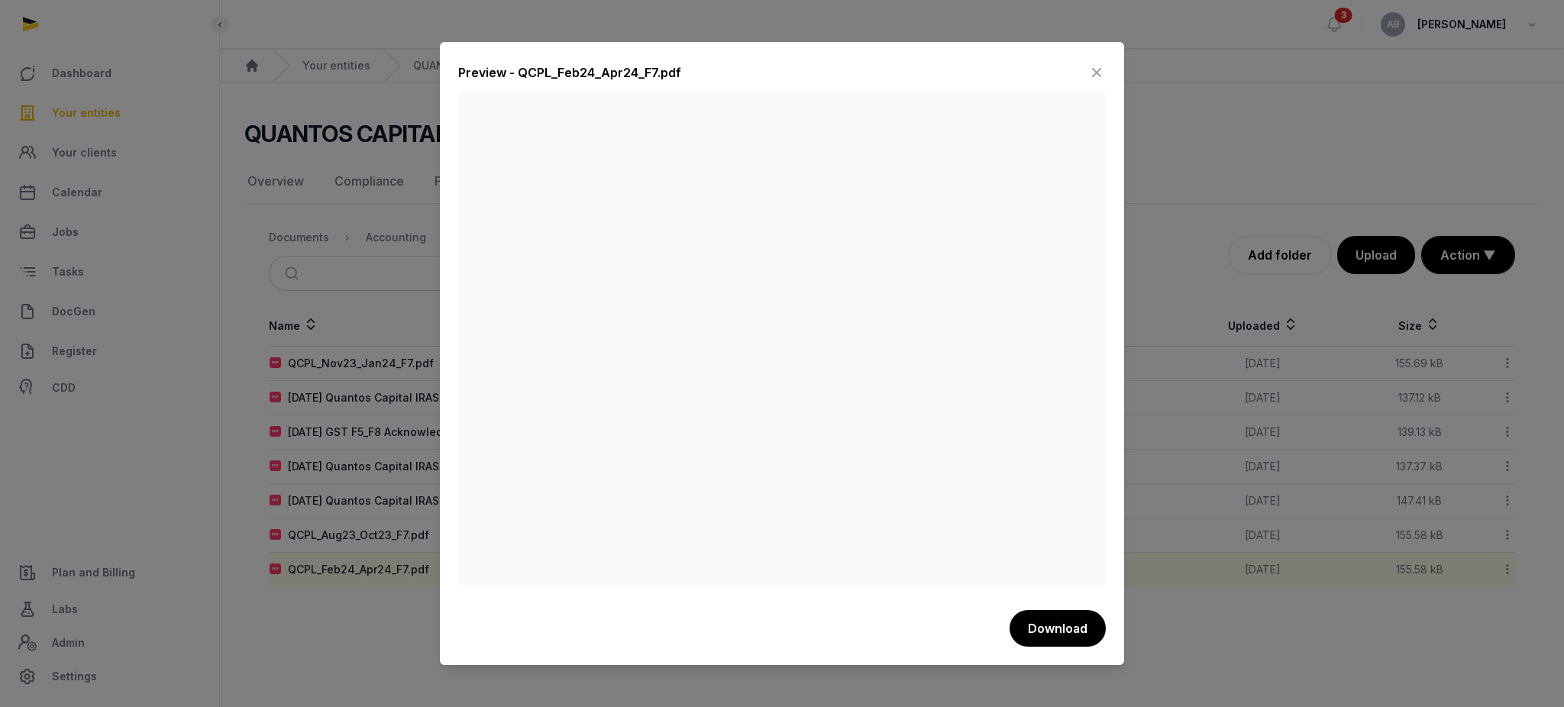
click at [1091, 71] on icon at bounding box center [1097, 72] width 18 height 24
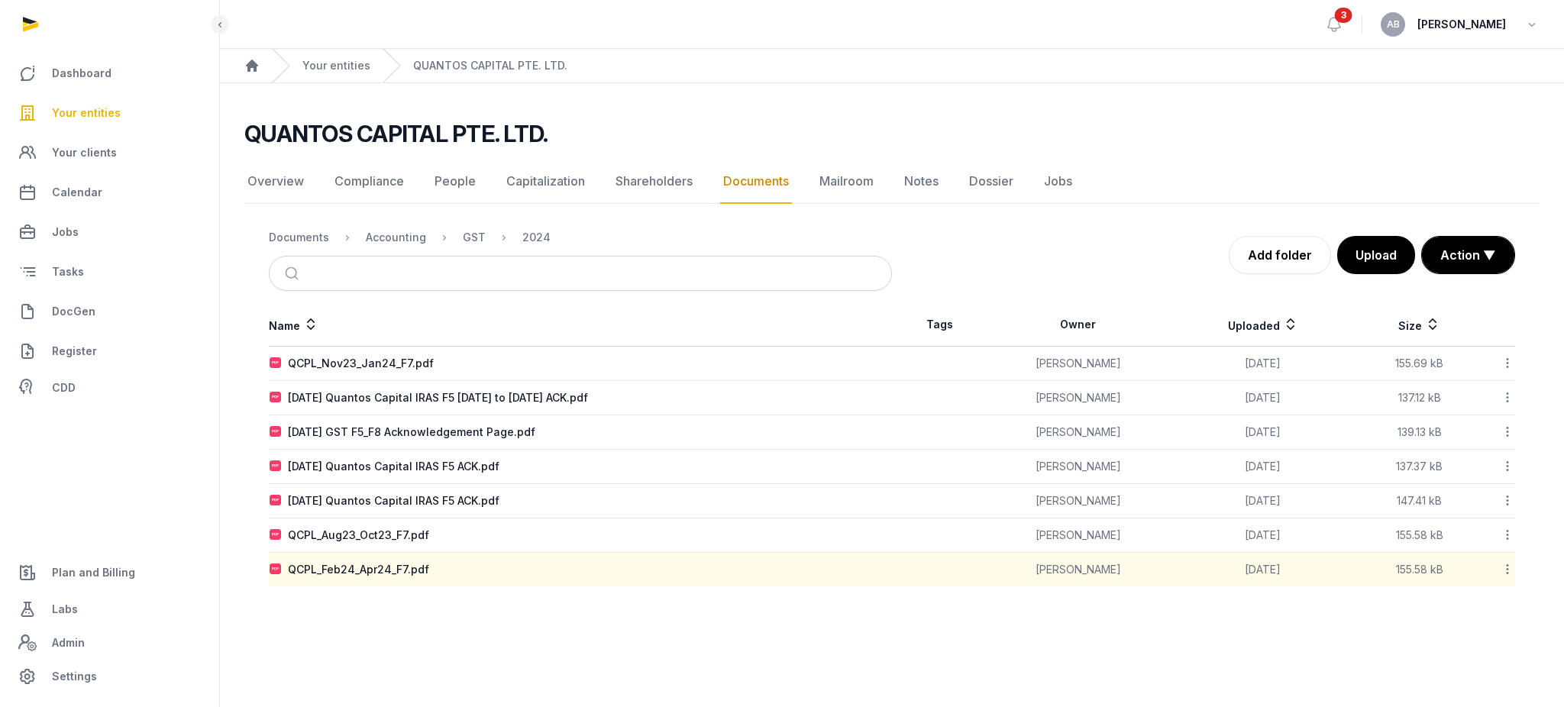
click at [487, 230] on ol "Documents Accounting GST 2024" at bounding box center [410, 237] width 282 height 18
click at [473, 237] on div "GST" at bounding box center [474, 237] width 23 height 15
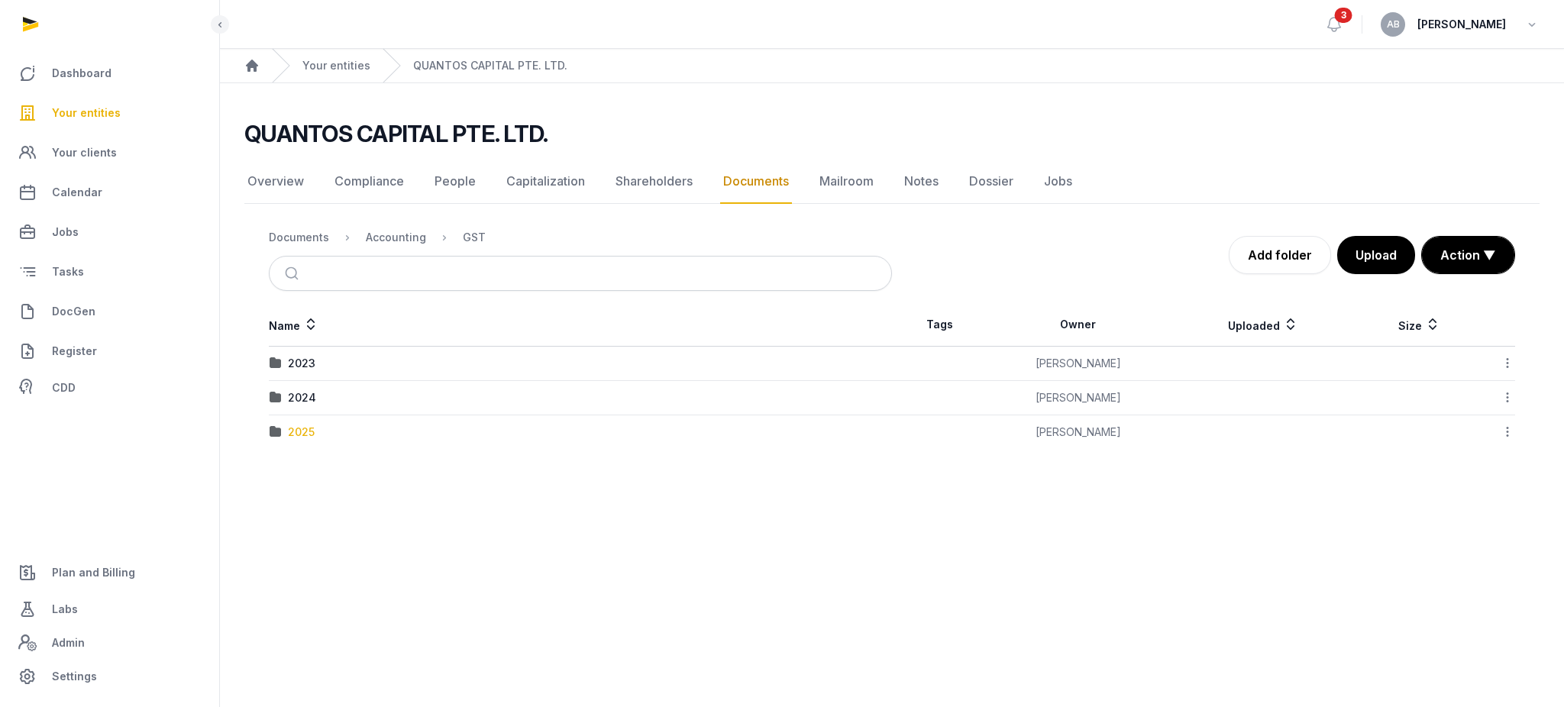
click at [310, 438] on div "2025" at bounding box center [301, 432] width 27 height 15
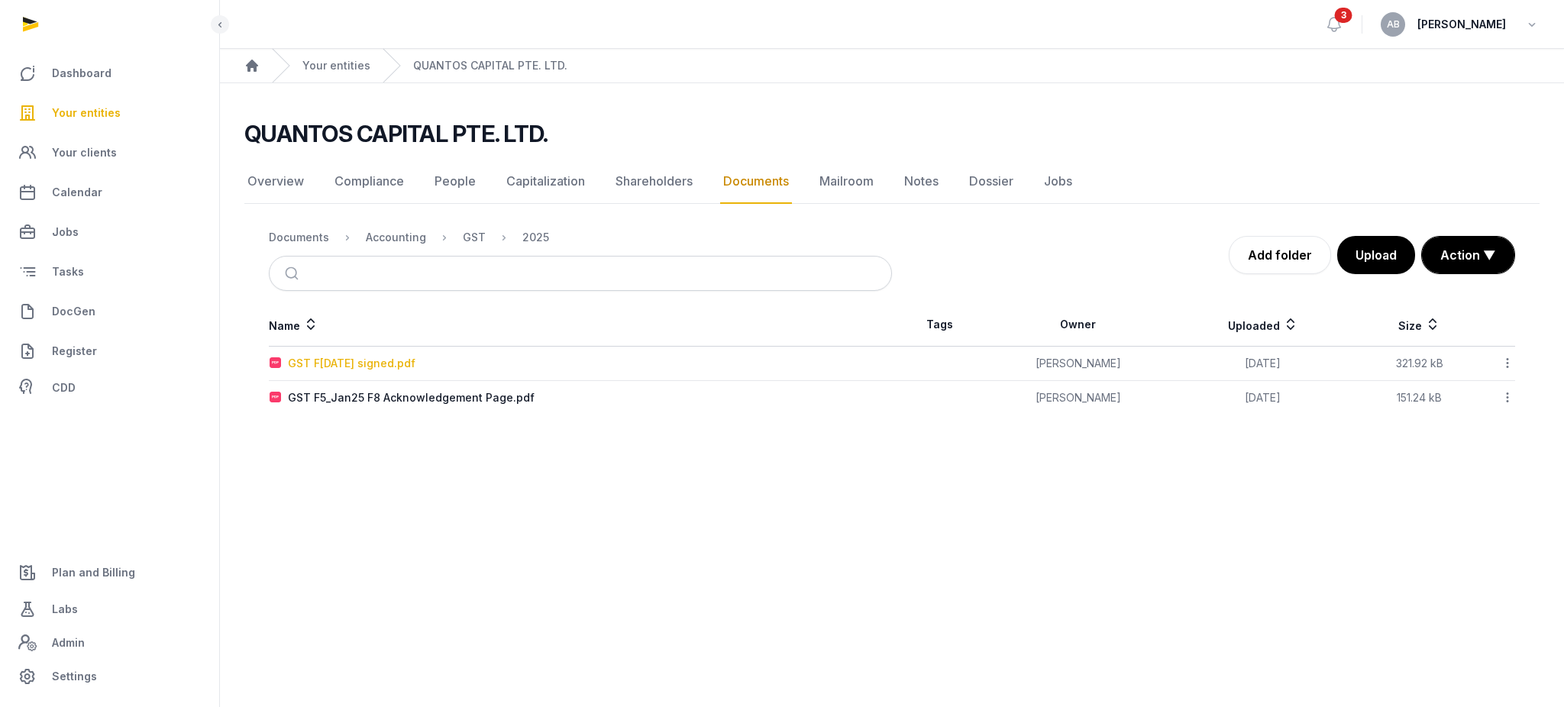
click at [393, 362] on div "GST F[DATE] signed.pdf" at bounding box center [352, 363] width 128 height 15
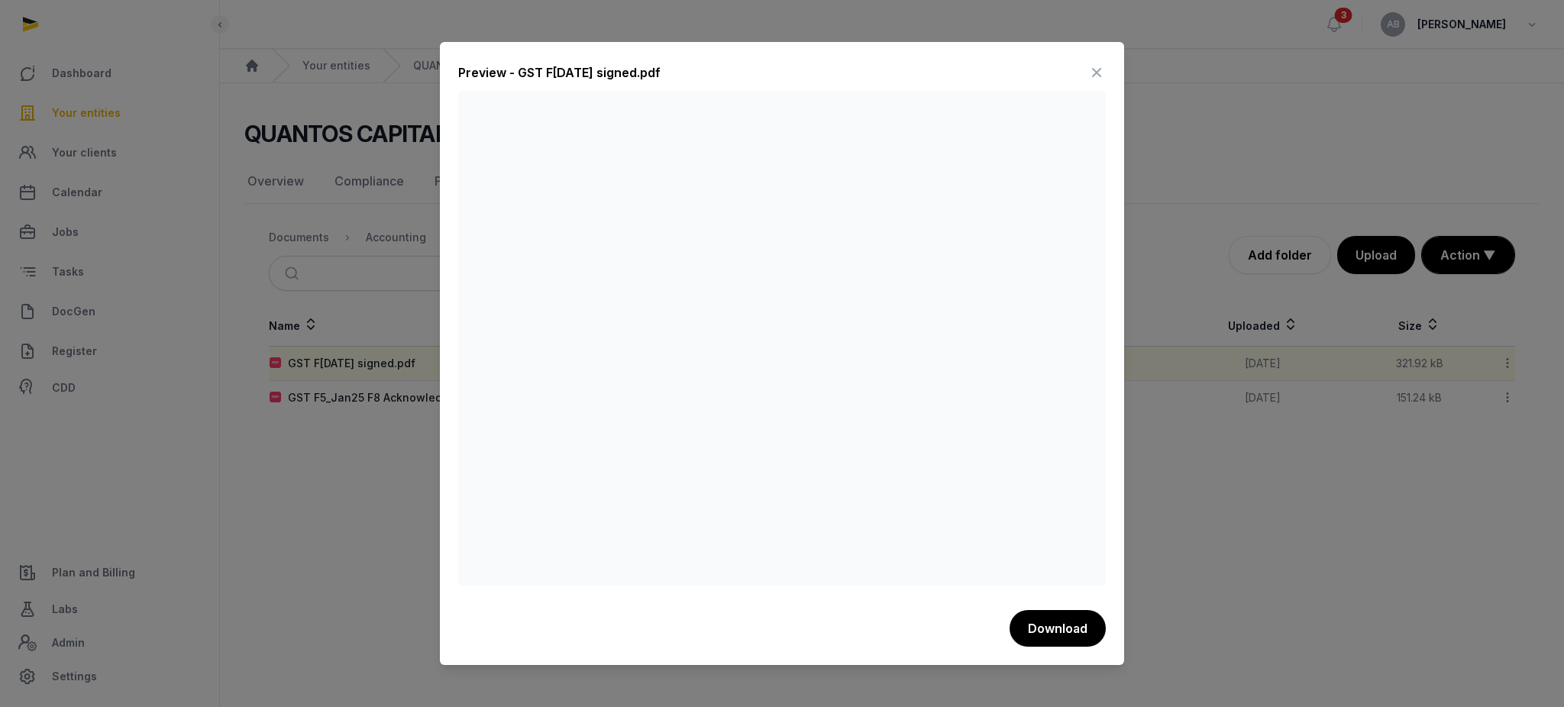
click at [1093, 70] on icon at bounding box center [1097, 72] width 18 height 24
